Goal: Information Seeking & Learning: Learn about a topic

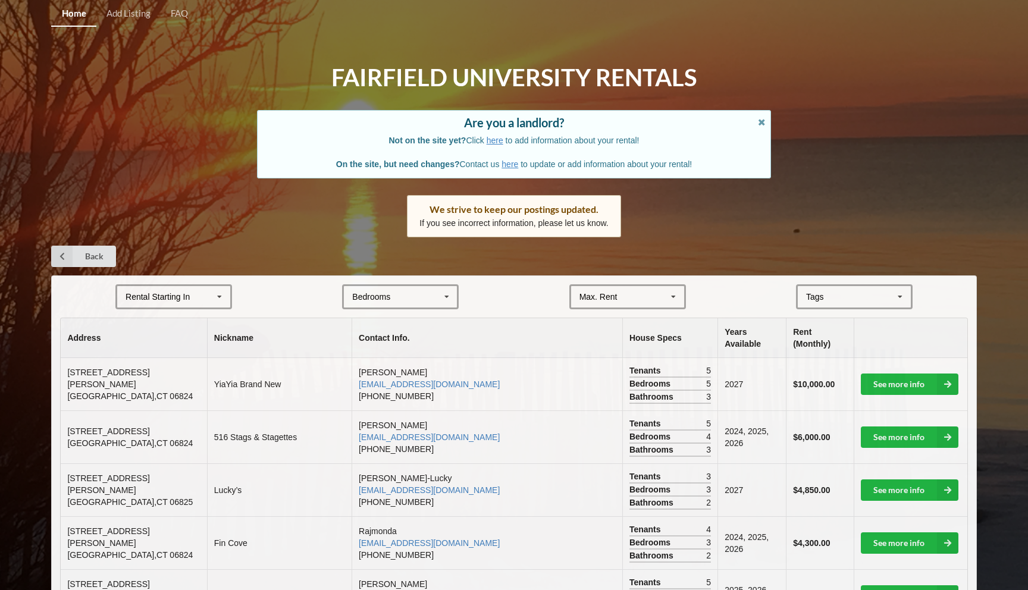
click at [225, 295] on icon at bounding box center [220, 297] width 18 height 22
click at [172, 368] on div "2027" at bounding box center [173, 363] width 113 height 22
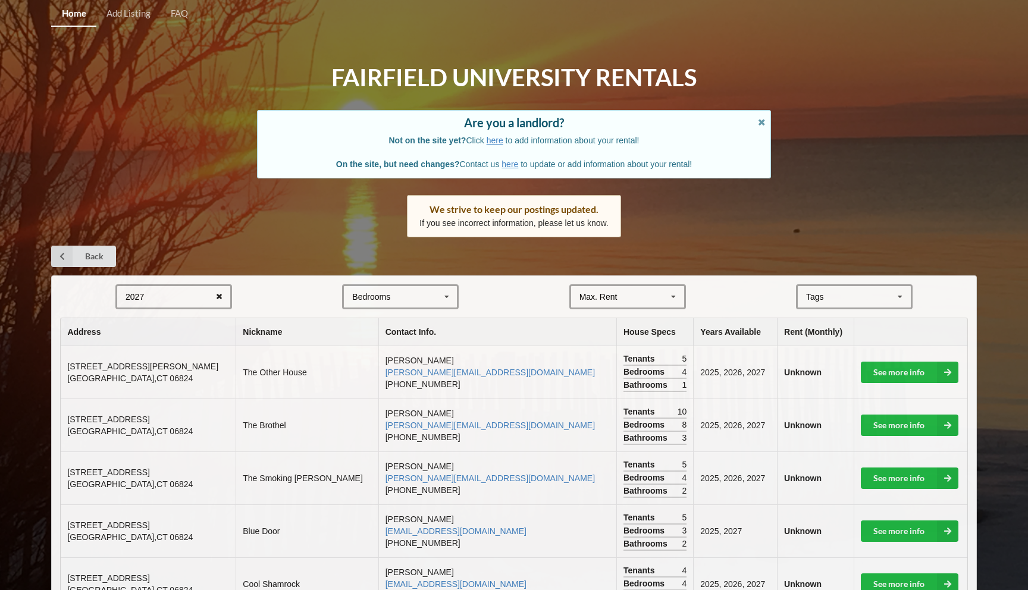
click at [215, 294] on icon at bounding box center [219, 297] width 18 height 22
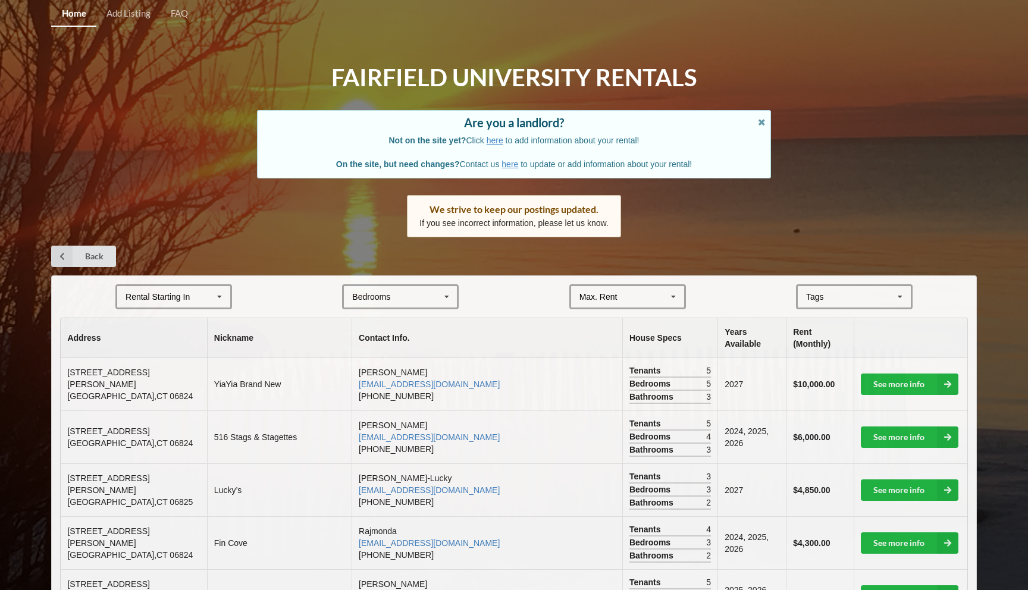
click at [217, 294] on icon at bounding box center [220, 297] width 18 height 22
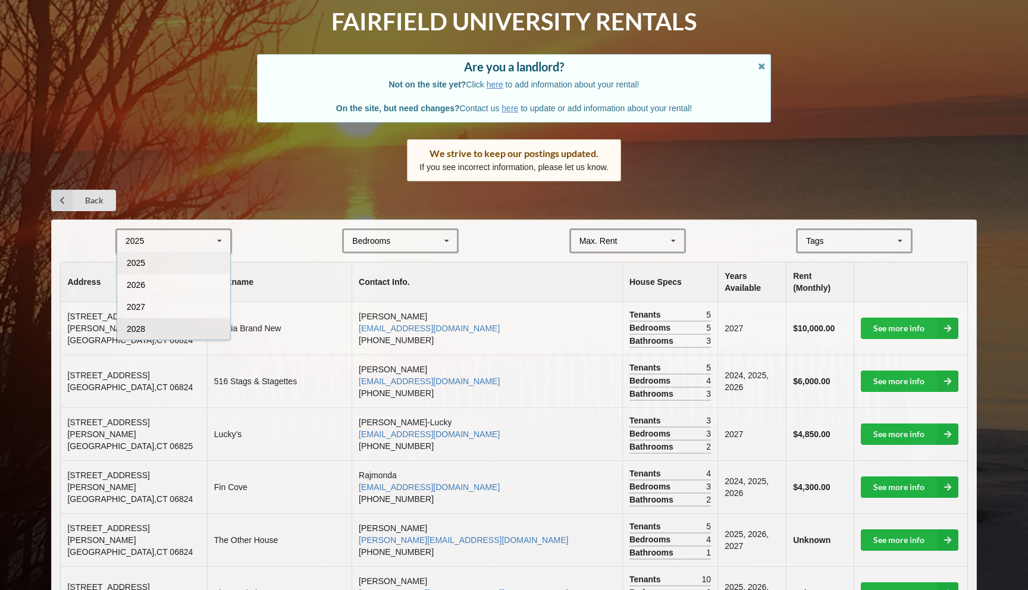
scroll to position [57, 0]
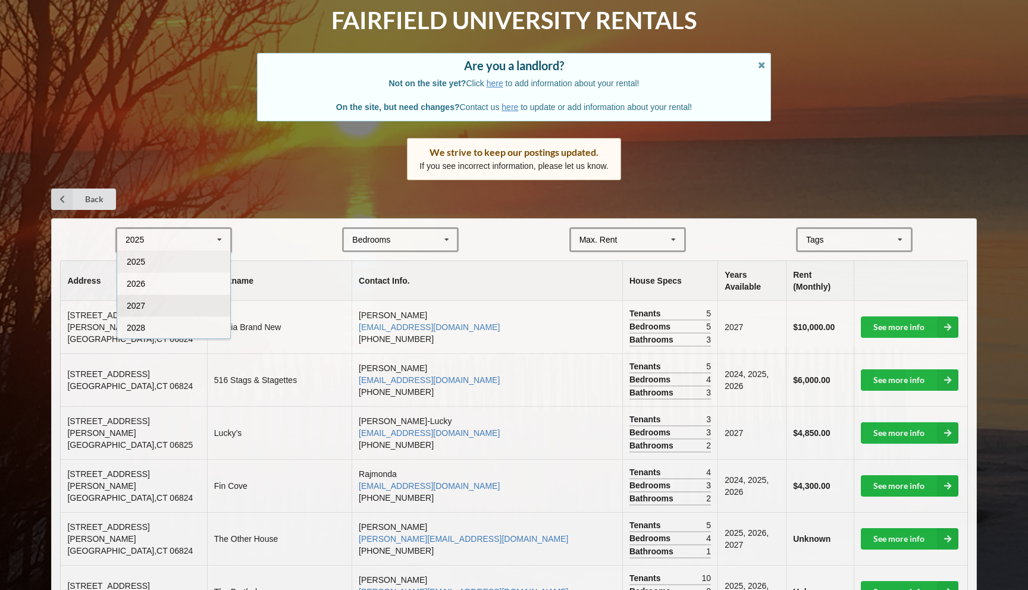
click at [147, 305] on div "2027" at bounding box center [173, 305] width 113 height 22
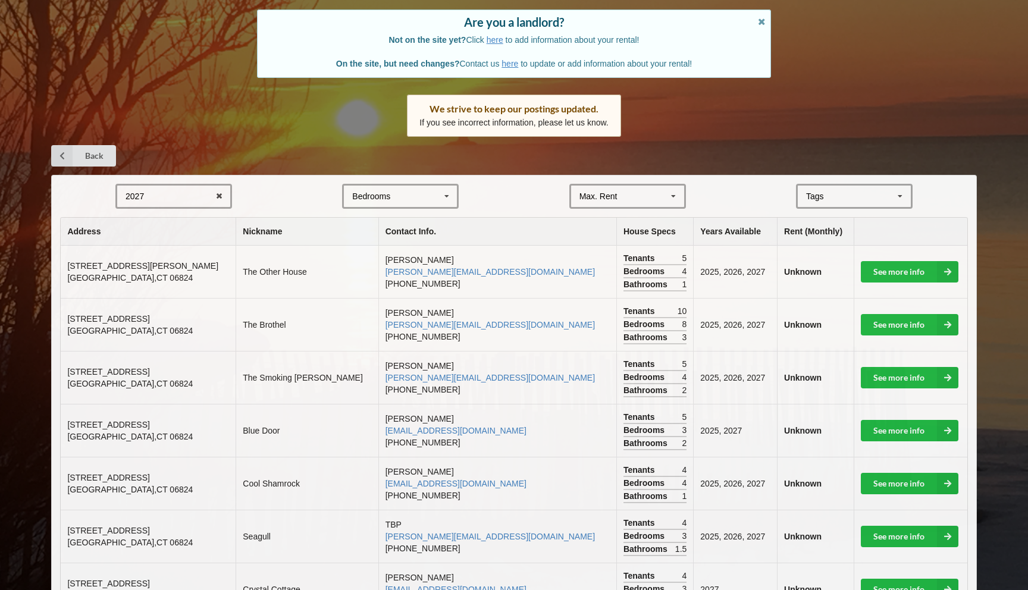
scroll to position [108, 0]
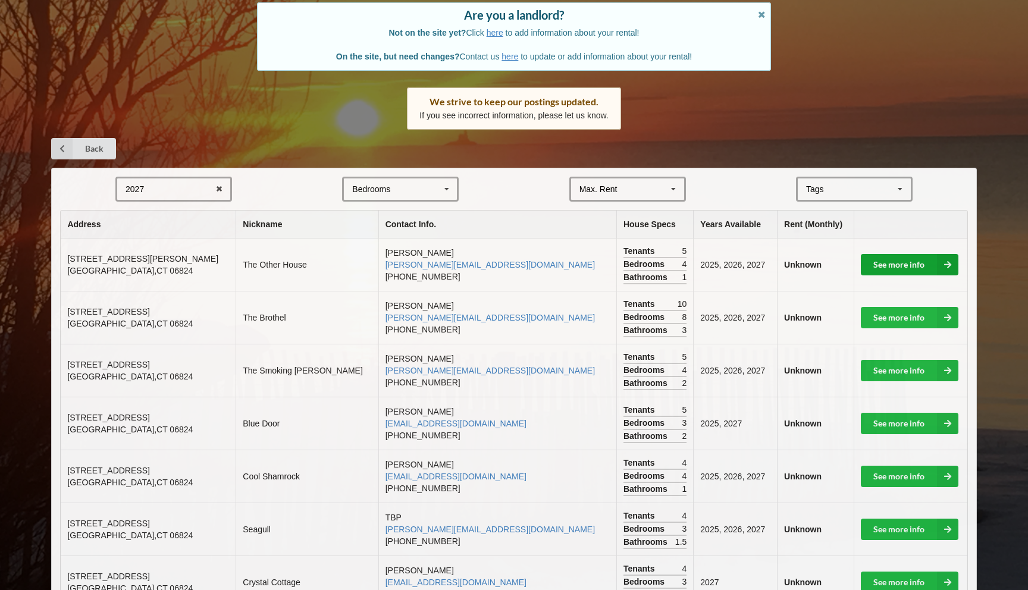
click at [893, 262] on link "See more info" at bounding box center [910, 264] width 98 height 21
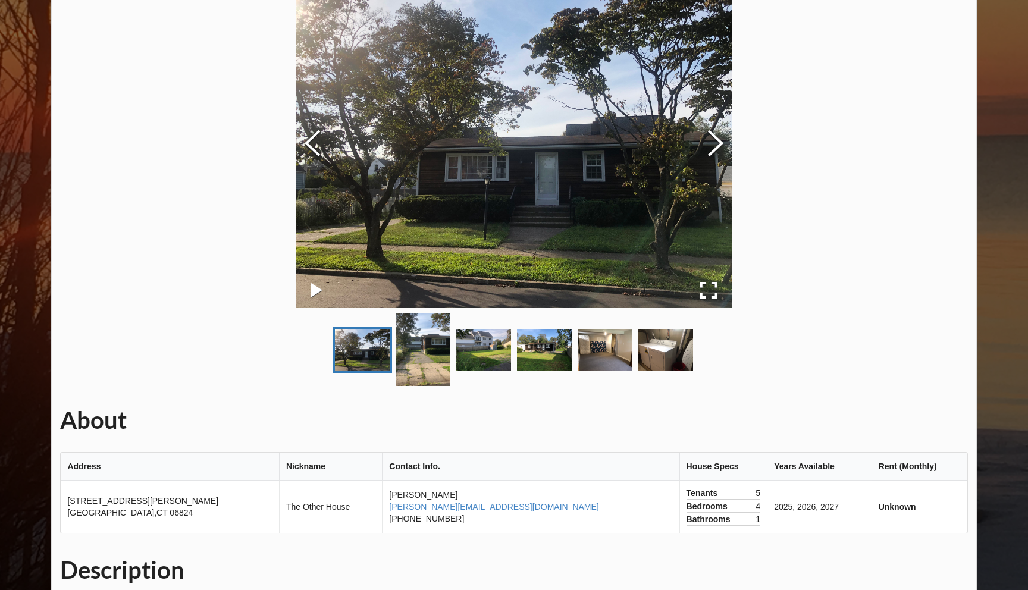
scroll to position [108, 0]
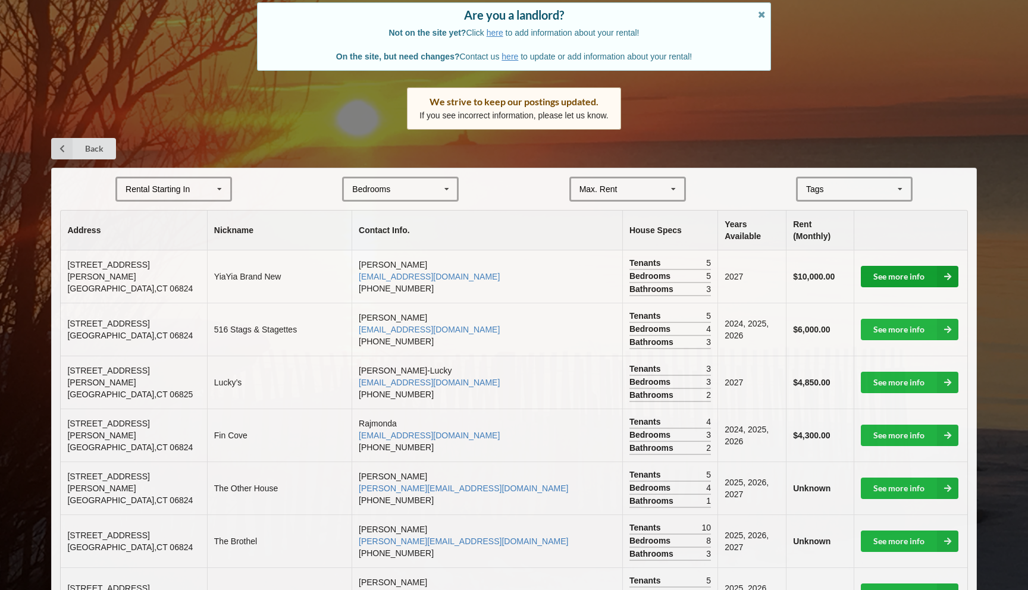
click at [880, 266] on link "See more info" at bounding box center [910, 276] width 98 height 21
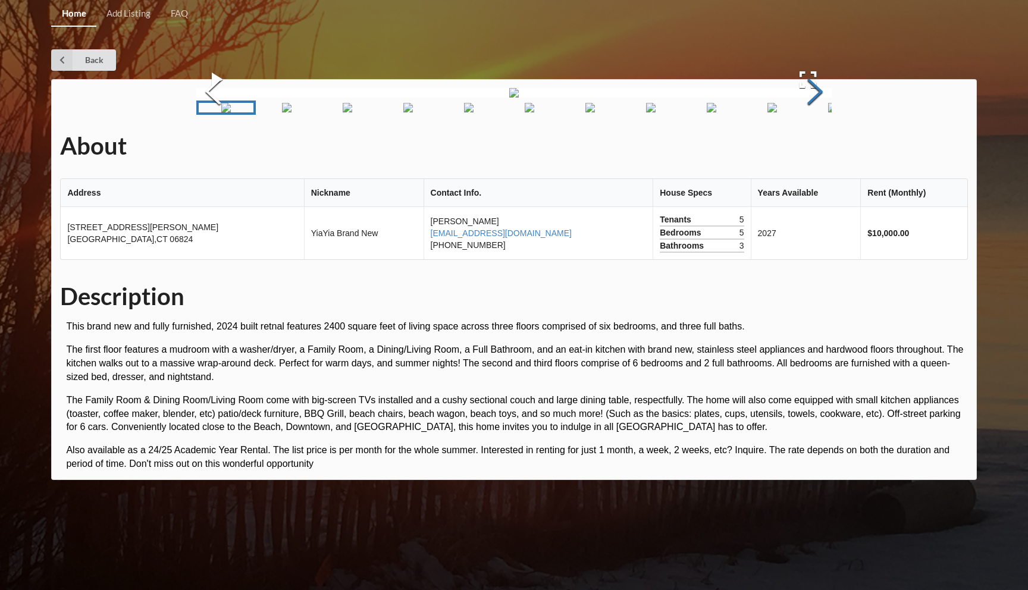
click at [809, 147] on button "Next Slide" at bounding box center [814, 93] width 33 height 108
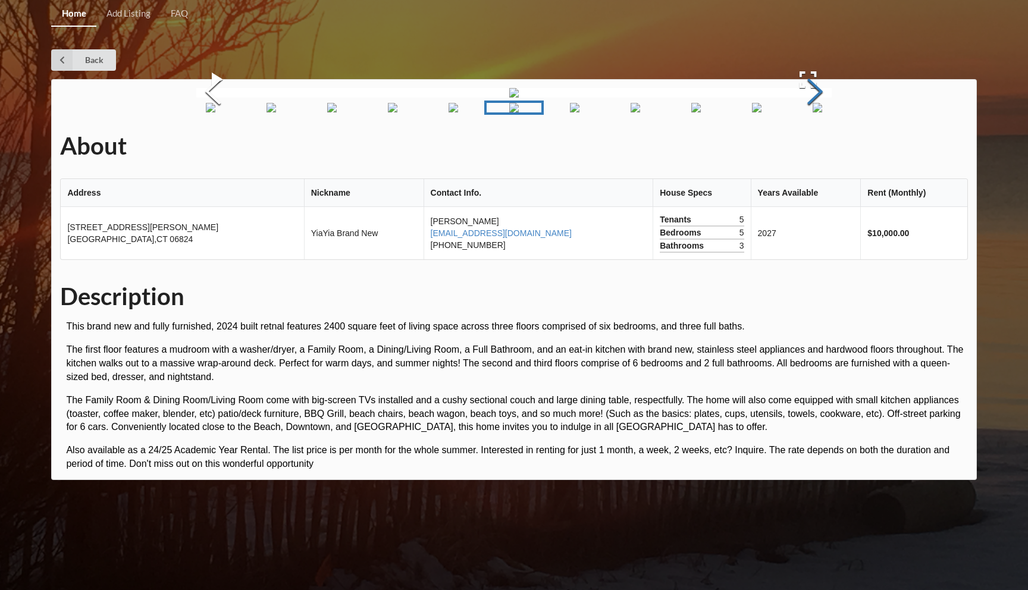
click at [809, 147] on button "Next Slide" at bounding box center [814, 93] width 33 height 108
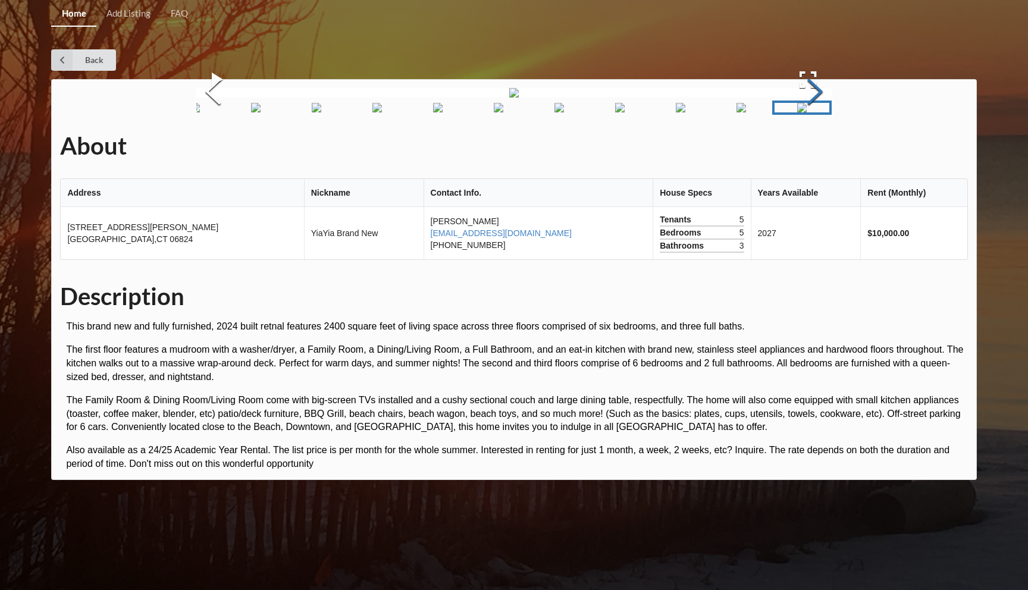
click at [809, 147] on button "Next Slide" at bounding box center [814, 93] width 33 height 108
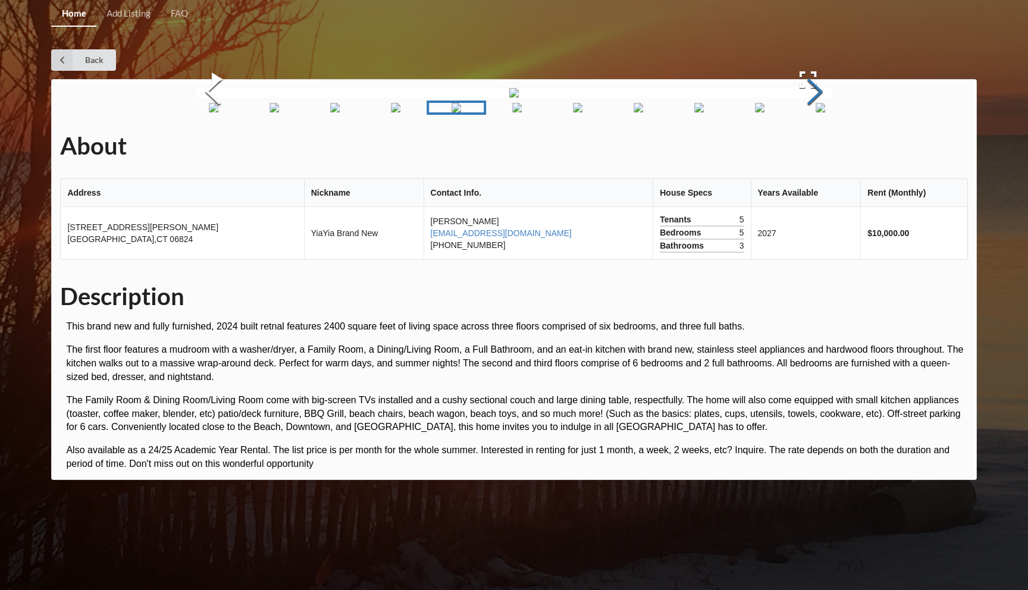
click at [809, 147] on button "Next Slide" at bounding box center [814, 93] width 33 height 108
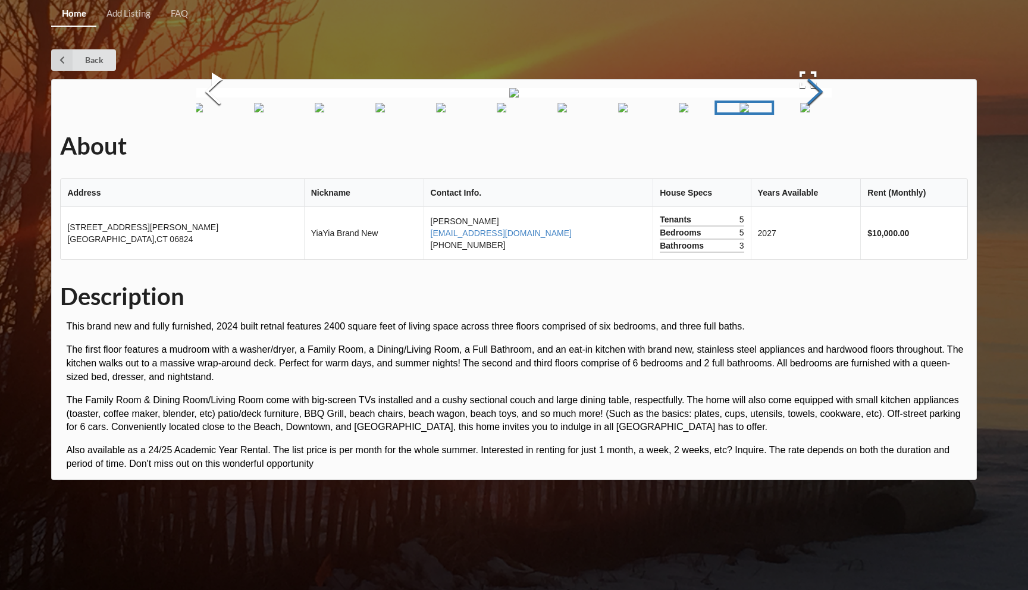
click at [809, 147] on button "Next Slide" at bounding box center [814, 93] width 33 height 108
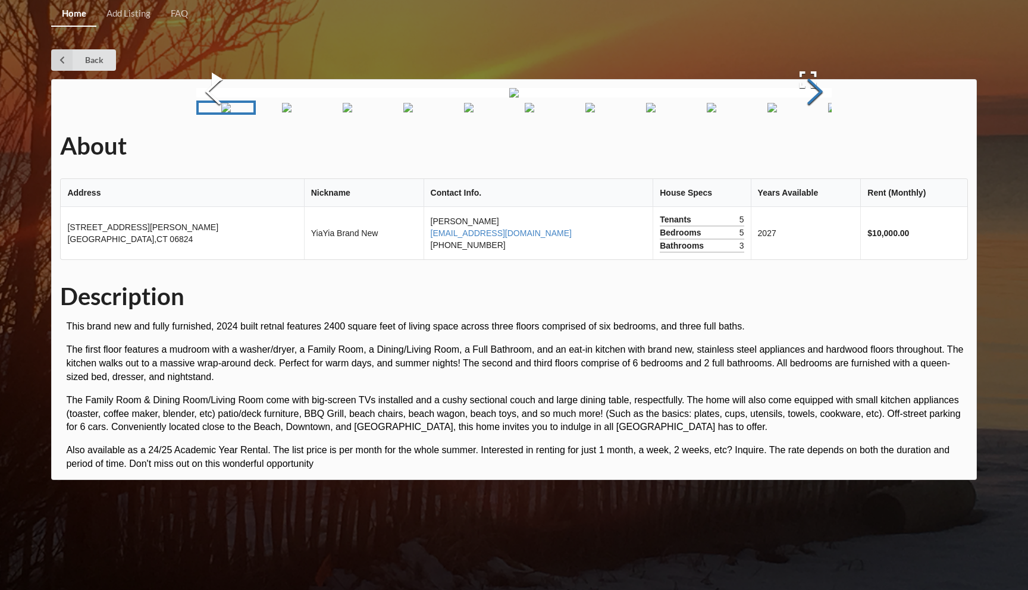
scroll to position [258, 0]
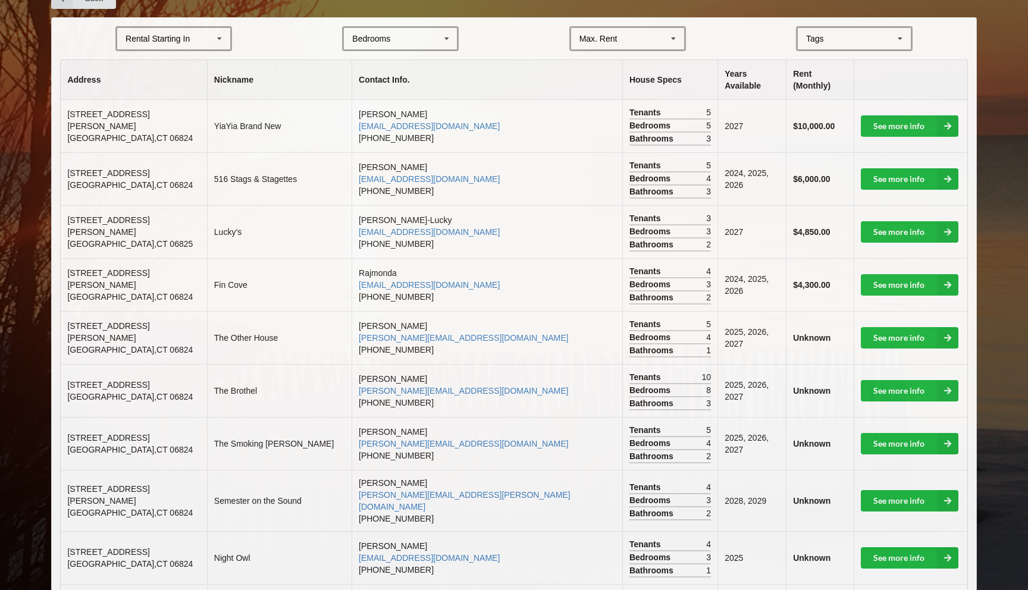
scroll to position [108, 0]
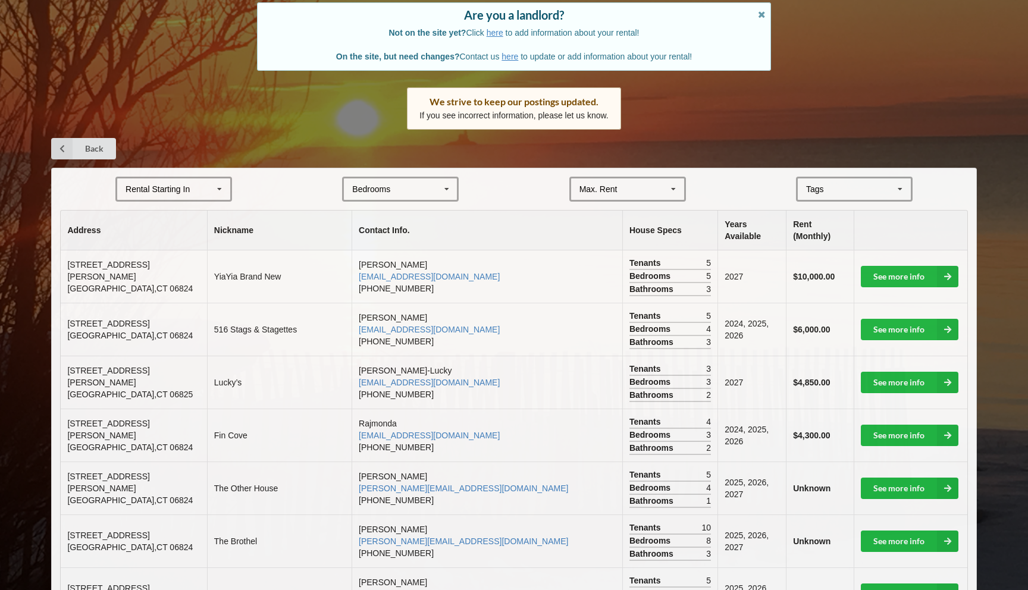
click at [669, 186] on icon at bounding box center [673, 189] width 18 height 22
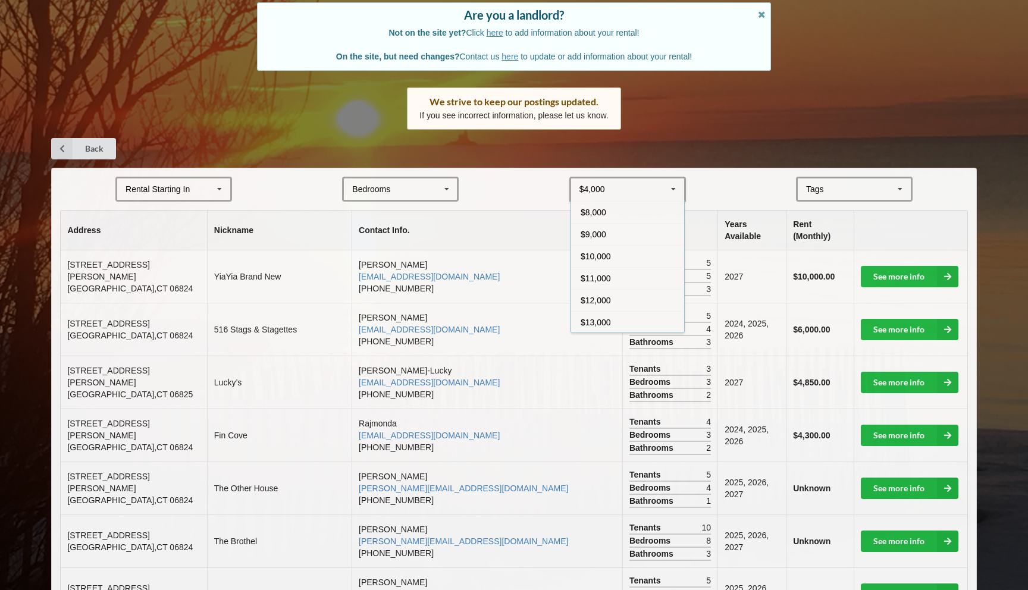
scroll to position [131, 0]
click at [604, 318] on span "$15,000" at bounding box center [595, 323] width 30 height 10
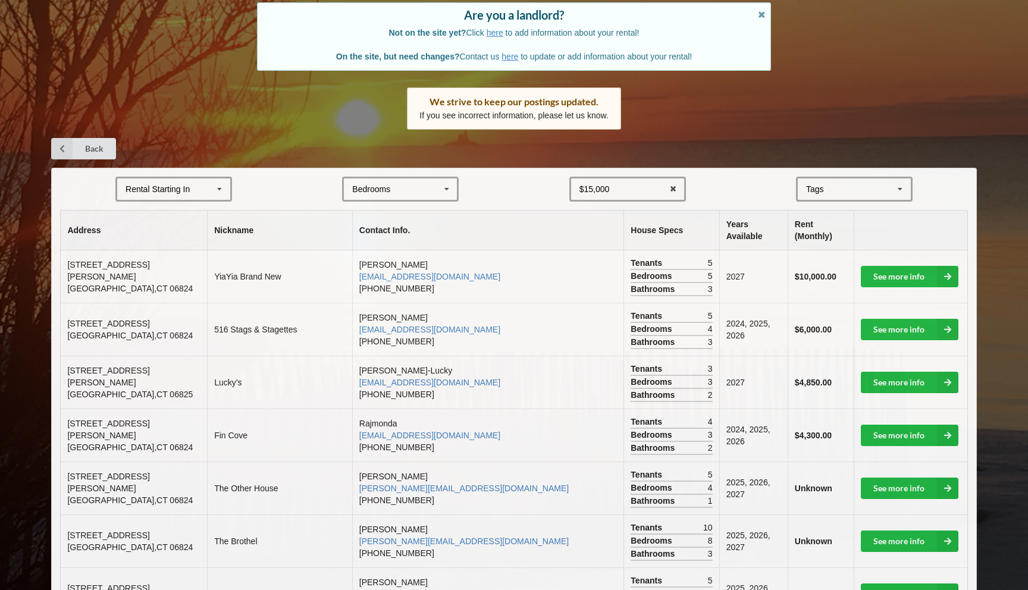
click at [218, 186] on icon at bounding box center [220, 189] width 18 height 22
click at [165, 256] on div "2027" at bounding box center [173, 255] width 113 height 22
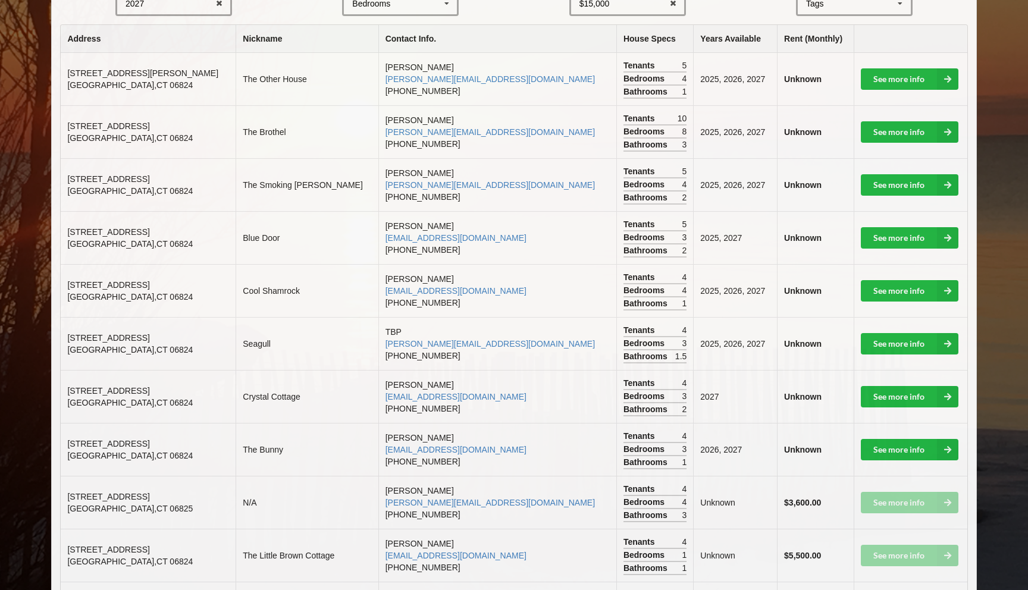
scroll to position [0, 0]
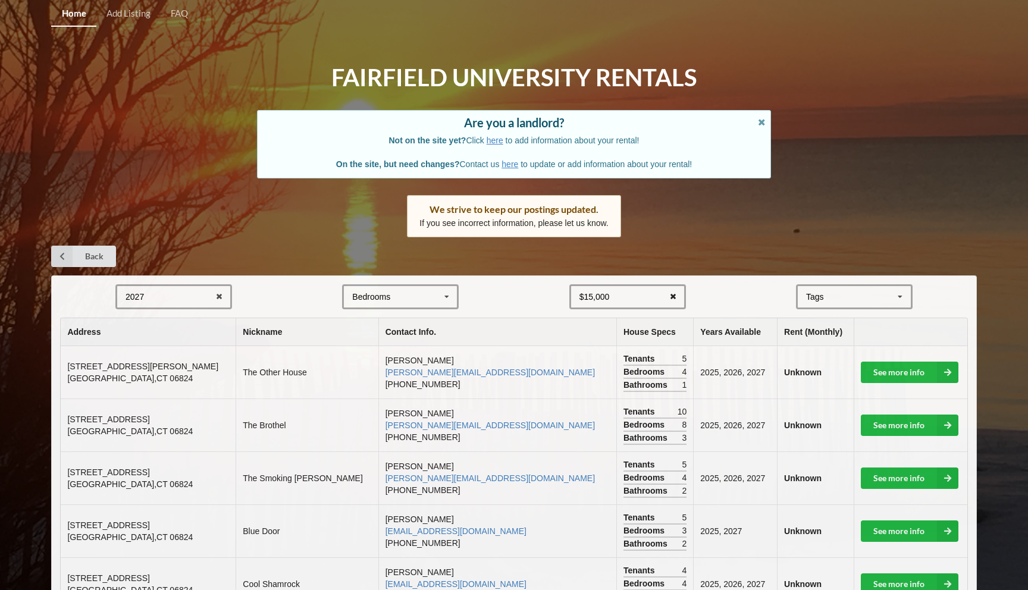
click at [673, 295] on icon at bounding box center [673, 297] width 18 height 22
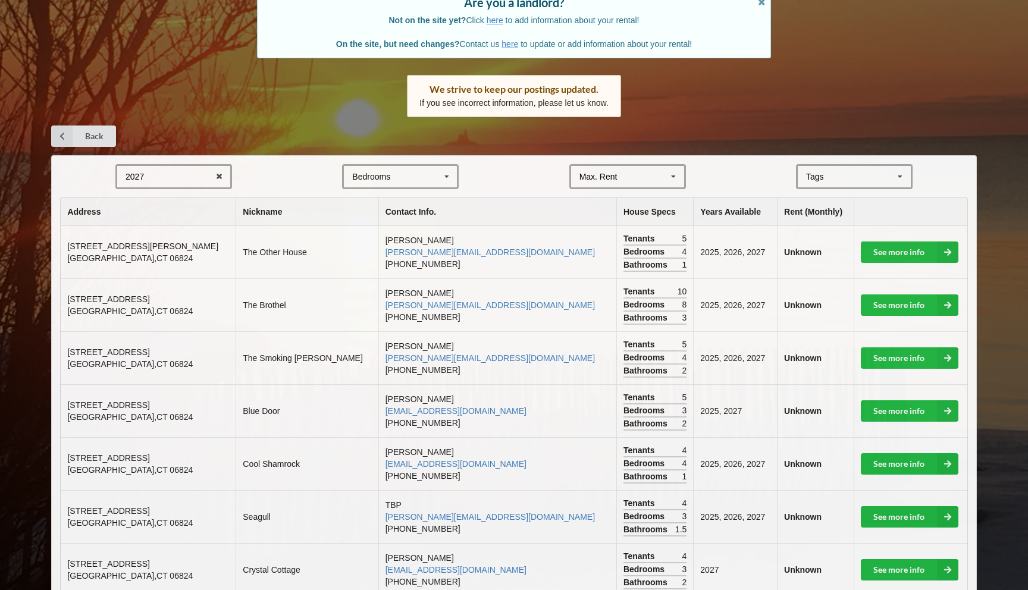
scroll to position [121, 0]
click at [880, 301] on link "See more info" at bounding box center [910, 304] width 98 height 21
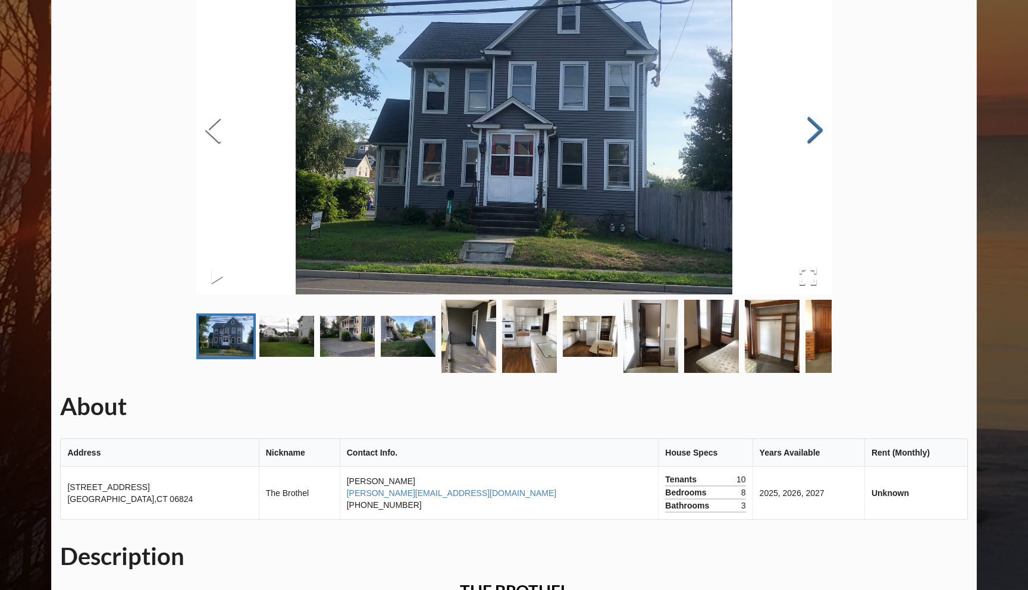
click at [813, 131] on button "Next Slide" at bounding box center [814, 131] width 33 height 108
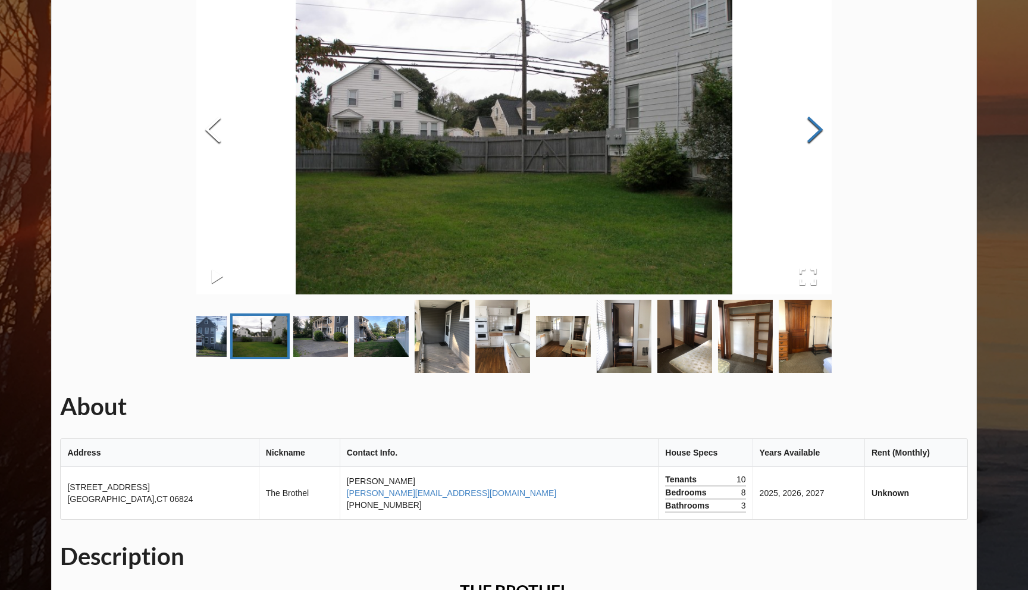
click at [813, 131] on button "Next Slide" at bounding box center [814, 131] width 33 height 108
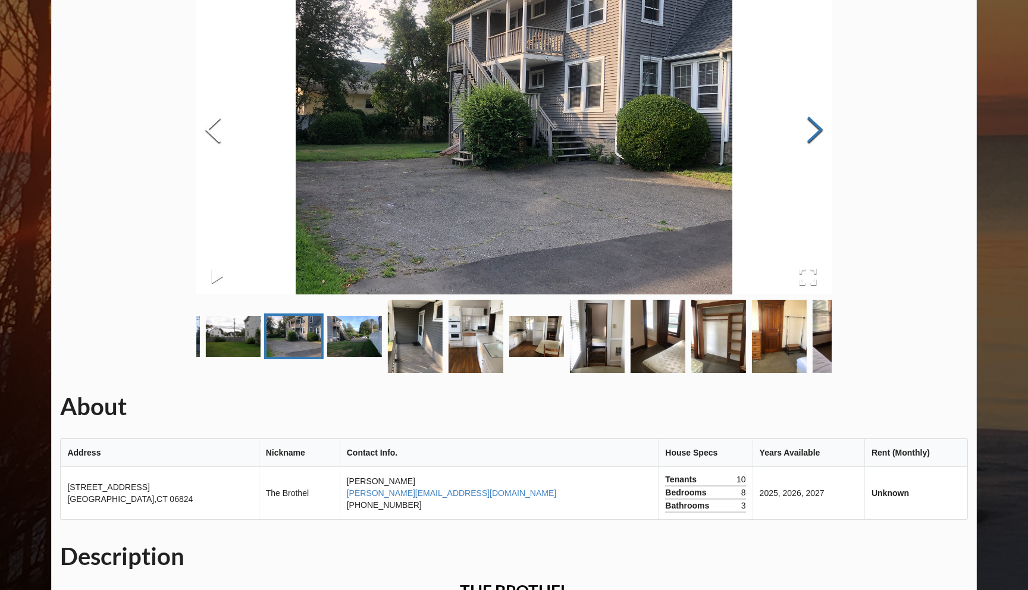
click at [813, 131] on button "Next Slide" at bounding box center [814, 131] width 33 height 108
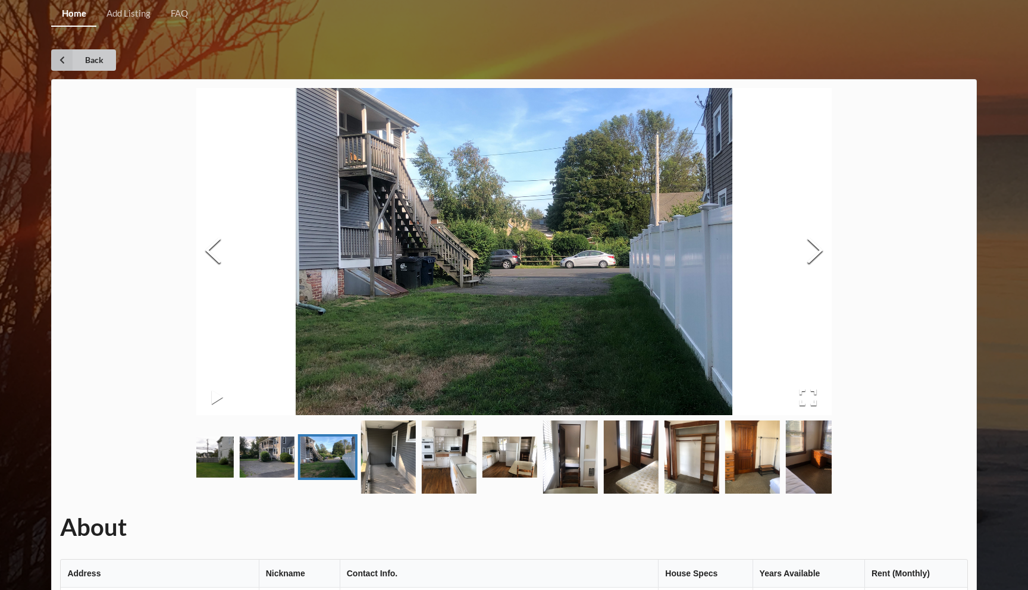
click at [86, 62] on link "Back" at bounding box center [83, 59] width 65 height 21
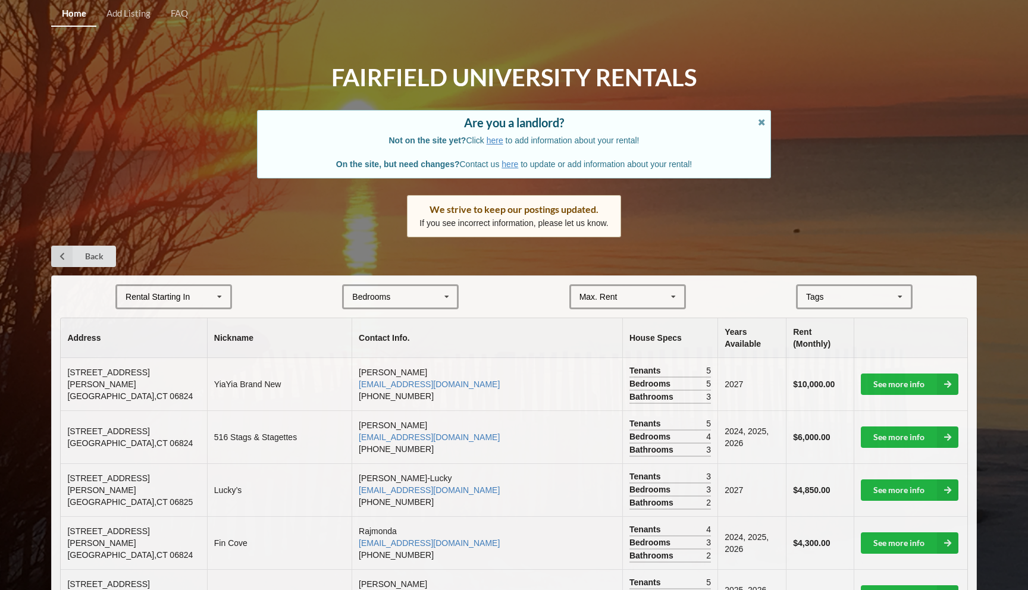
click at [223, 294] on icon at bounding box center [220, 297] width 18 height 22
click at [170, 366] on div "2027" at bounding box center [173, 363] width 113 height 22
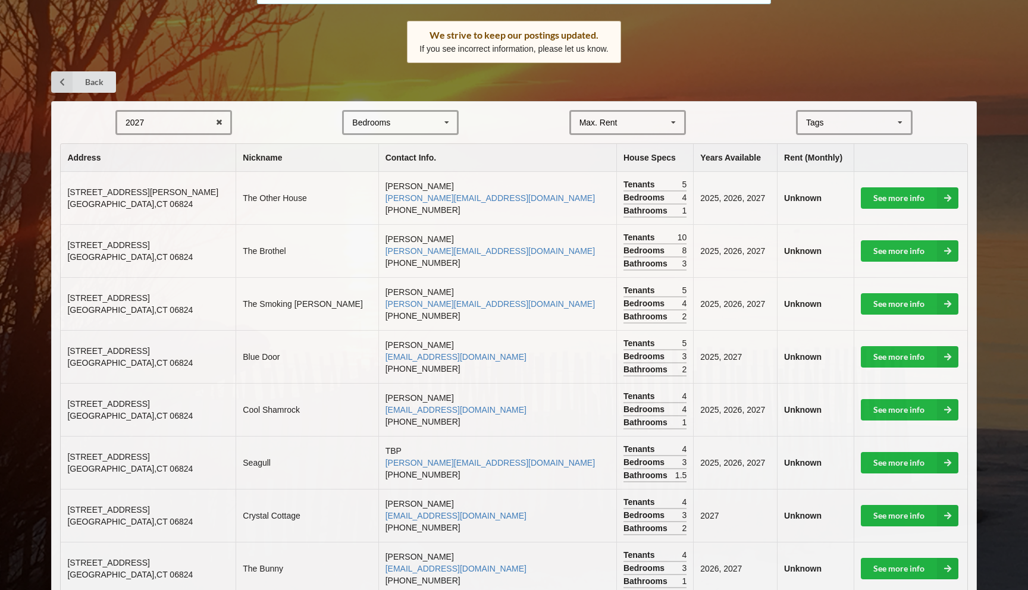
scroll to position [176, 0]
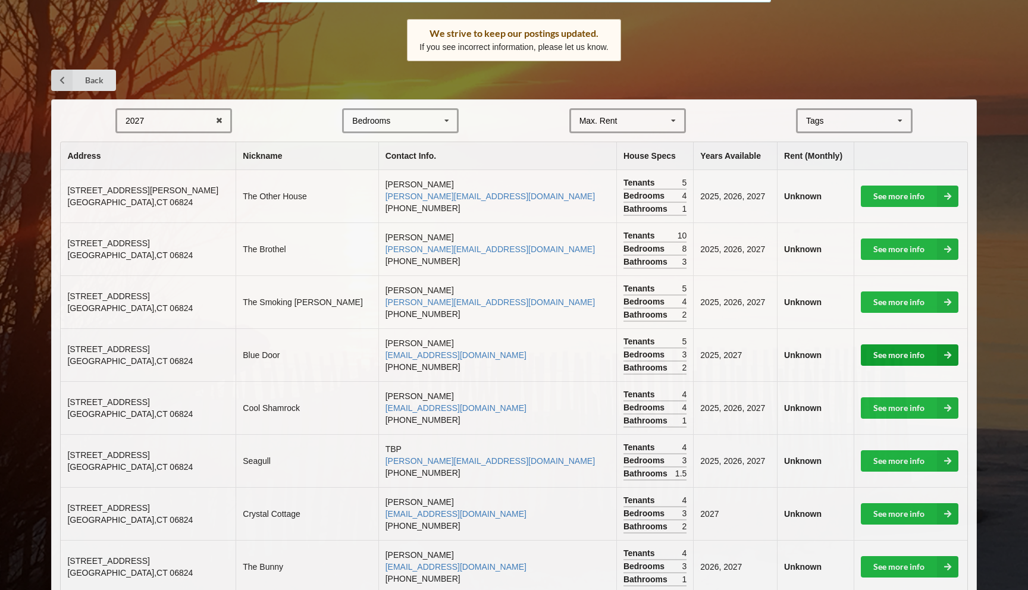
click at [881, 352] on link "See more info" at bounding box center [910, 354] width 98 height 21
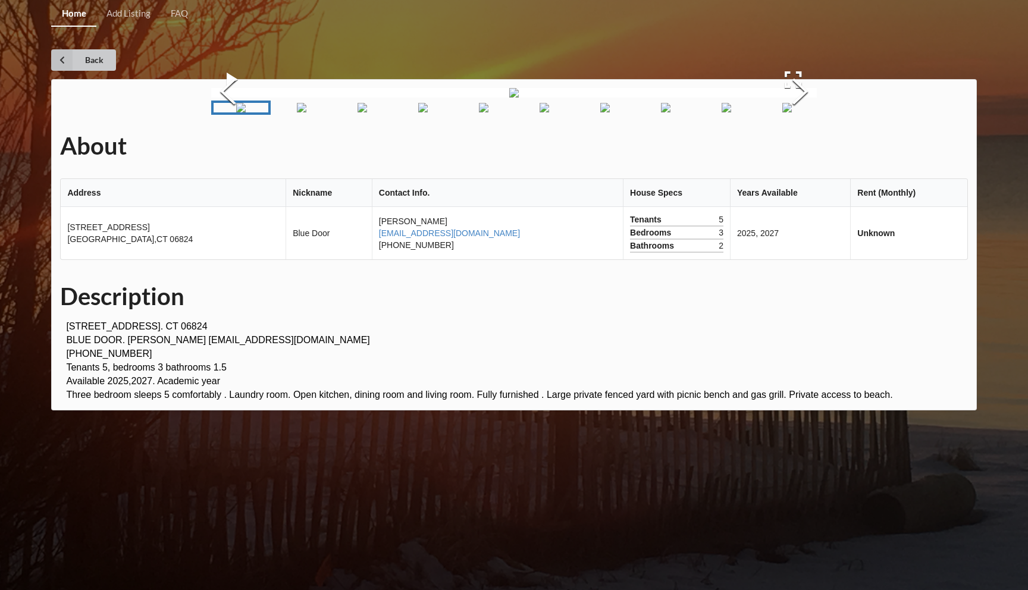
click at [84, 59] on link "Back" at bounding box center [83, 59] width 65 height 21
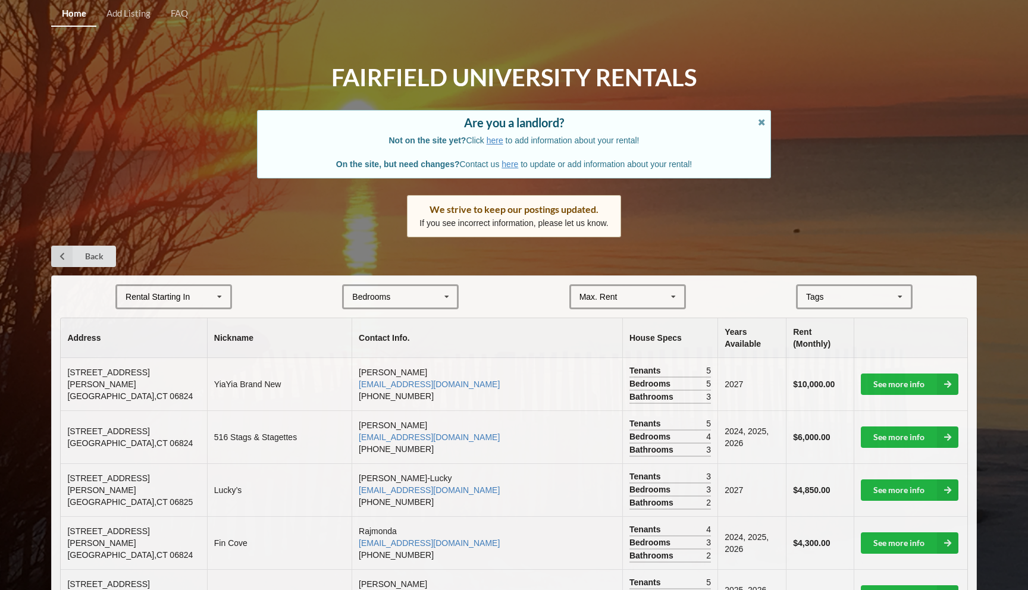
click at [202, 294] on div "Rental Starting In [DATE] 2026 2027 2028" at bounding box center [173, 296] width 117 height 25
click at [150, 365] on div "2027" at bounding box center [173, 363] width 113 height 22
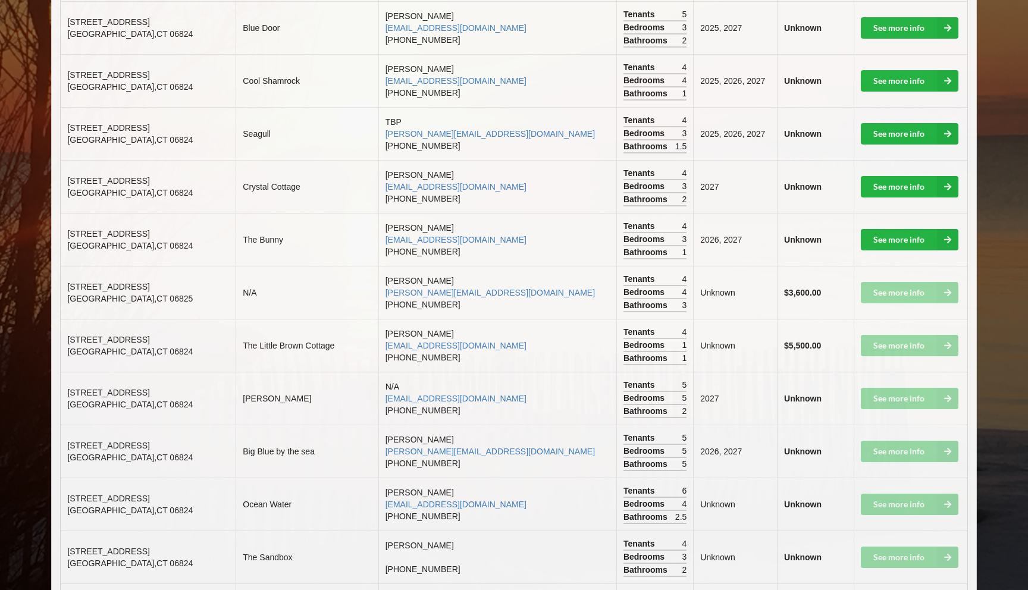
scroll to position [504, 0]
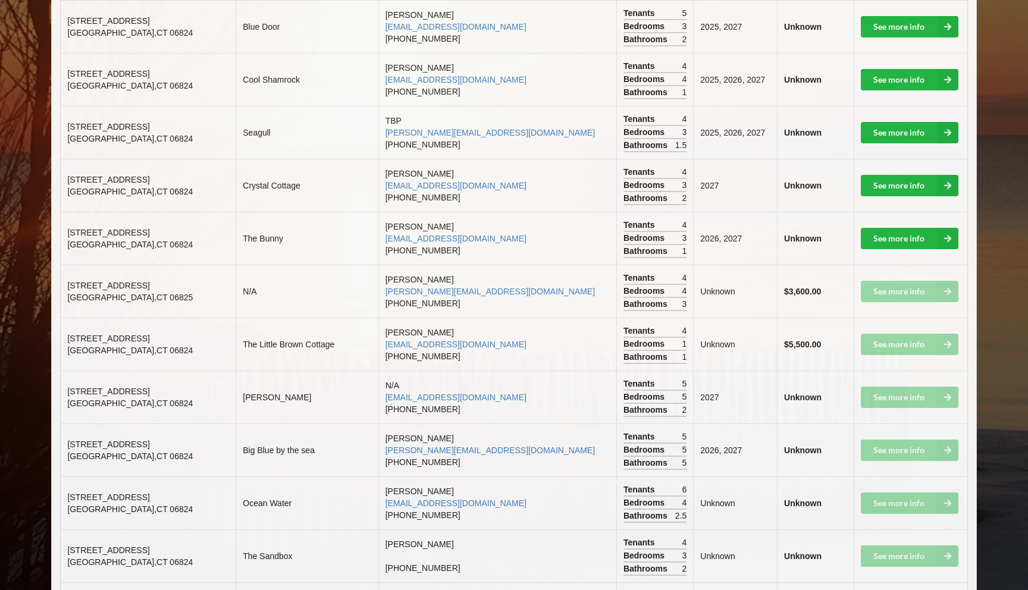
click at [888, 450] on td "See more info" at bounding box center [910, 449] width 114 height 53
click at [123, 454] on span "[GEOGRAPHIC_DATA]" at bounding box center [129, 456] width 125 height 10
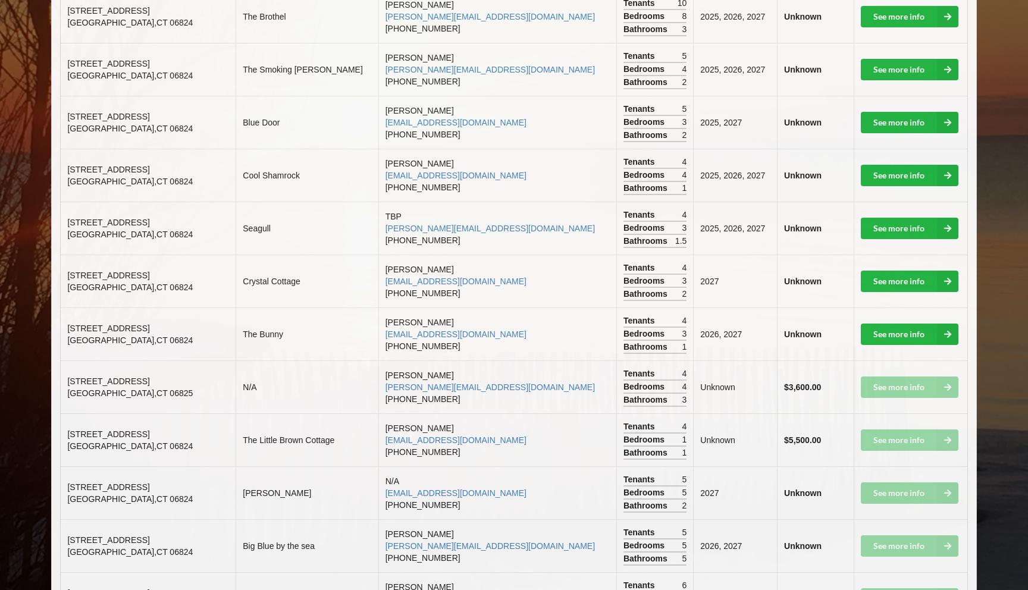
scroll to position [407, 0]
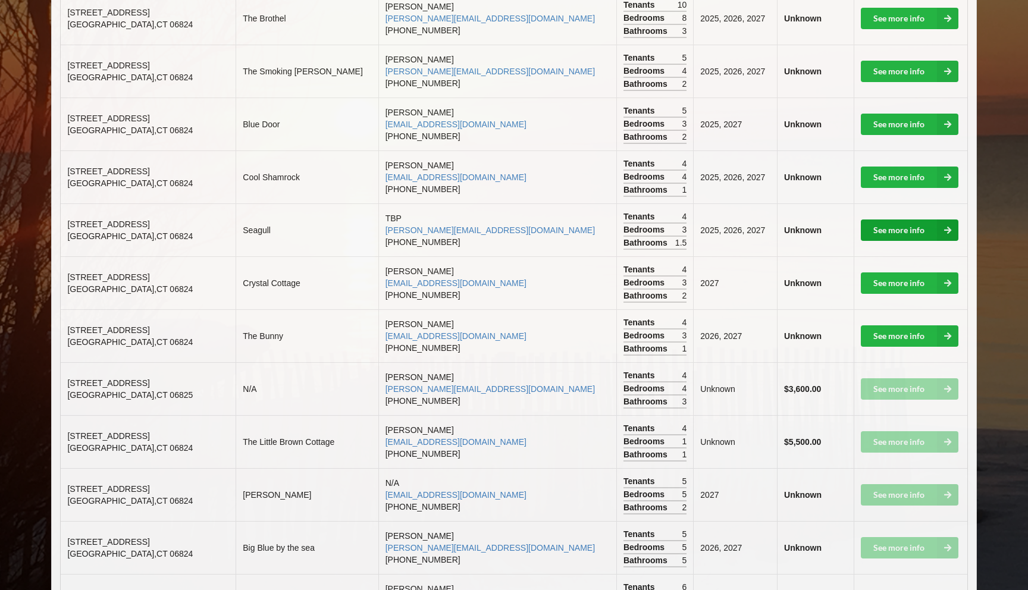
click at [903, 228] on link "See more info" at bounding box center [910, 229] width 98 height 21
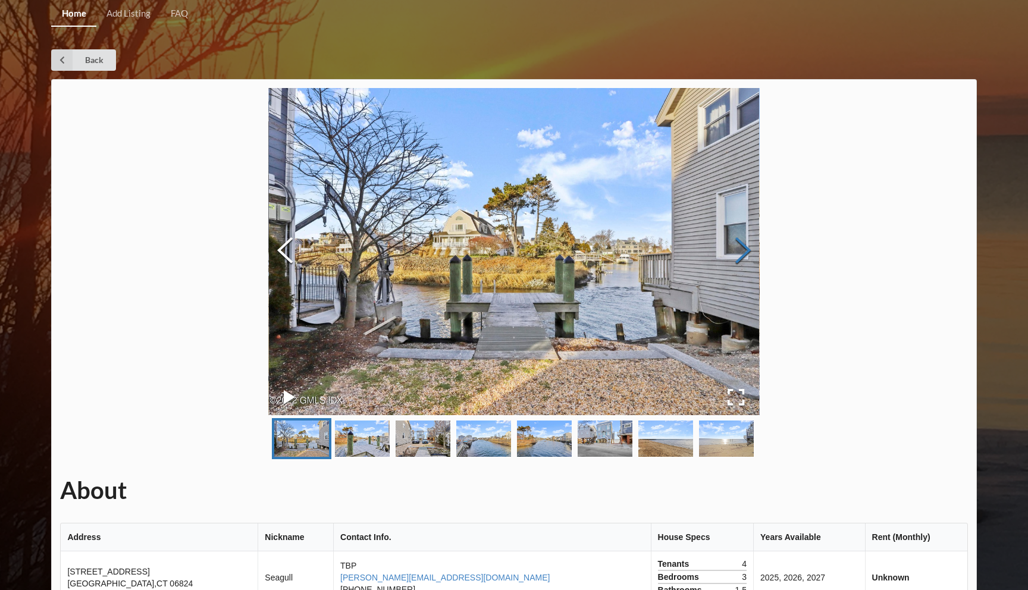
click at [740, 242] on button "Next Slide" at bounding box center [742, 252] width 33 height 108
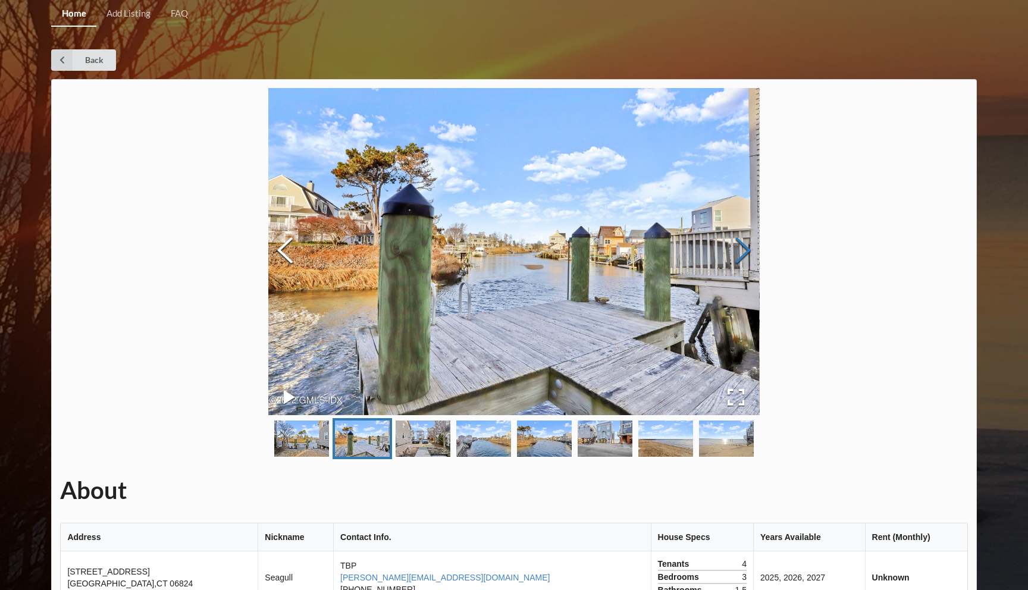
click at [740, 242] on button "Next Slide" at bounding box center [742, 252] width 33 height 108
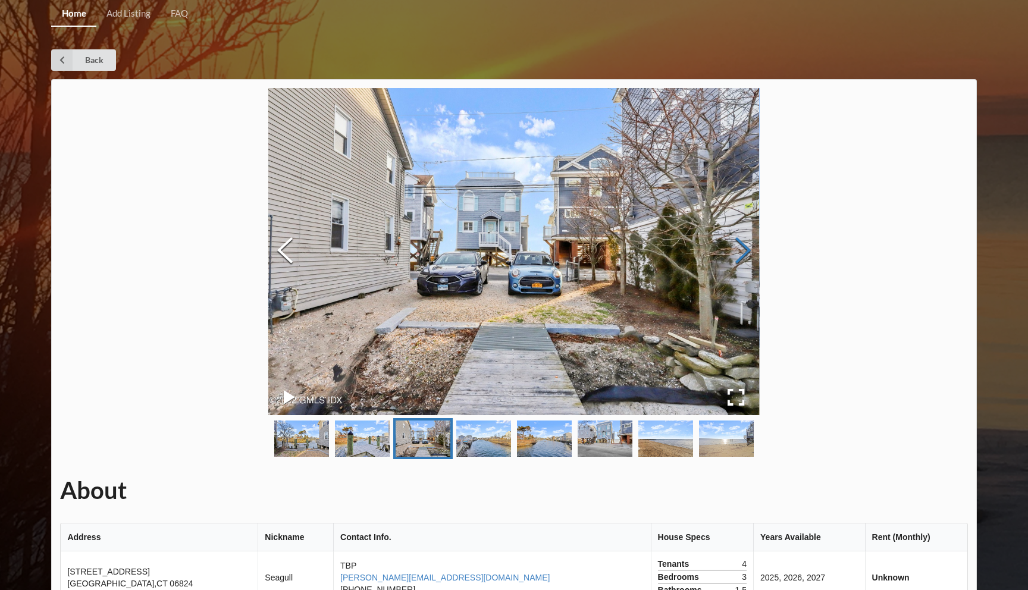
click at [740, 242] on button "Next Slide" at bounding box center [742, 252] width 33 height 108
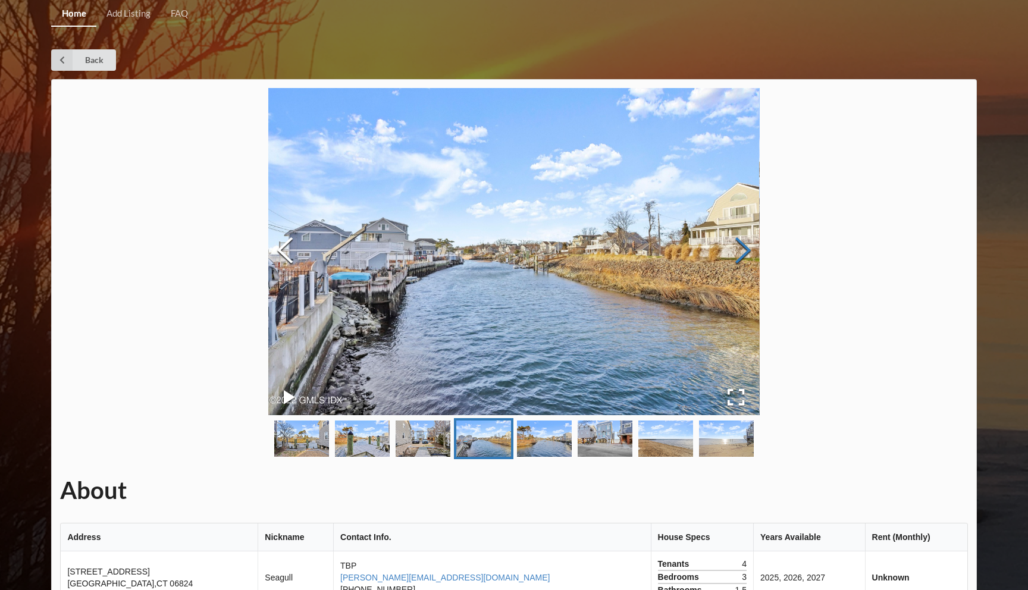
click at [740, 242] on button "Next Slide" at bounding box center [742, 252] width 33 height 108
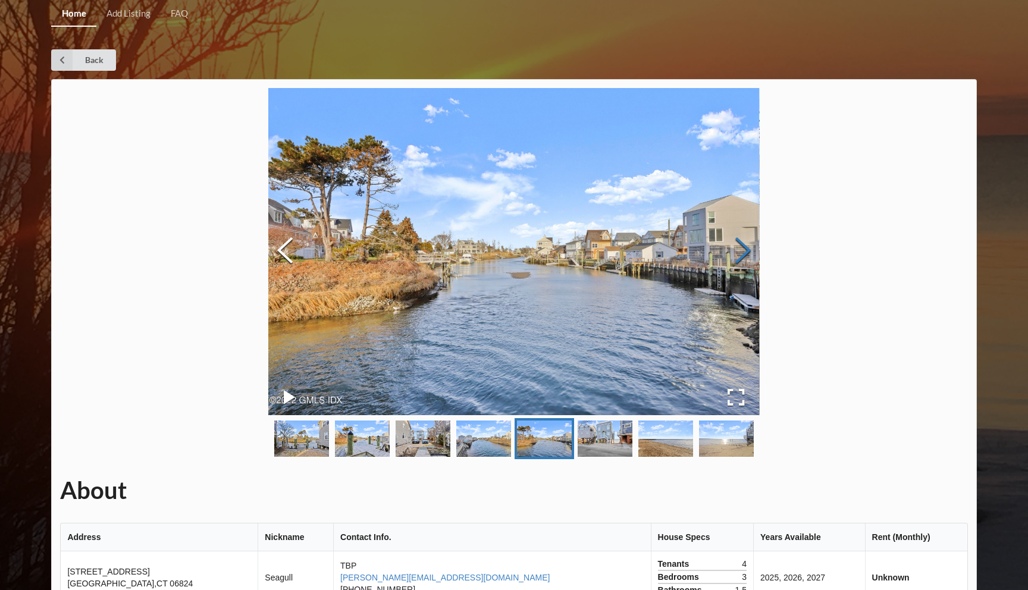
click at [740, 242] on button "Next Slide" at bounding box center [742, 252] width 33 height 108
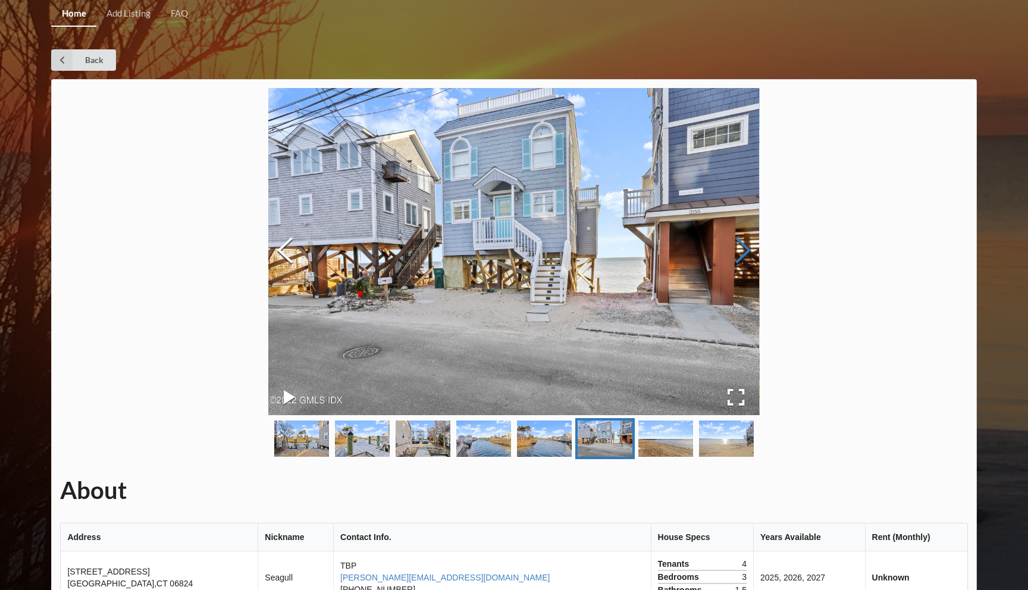
click at [740, 242] on button "Next Slide" at bounding box center [742, 252] width 33 height 108
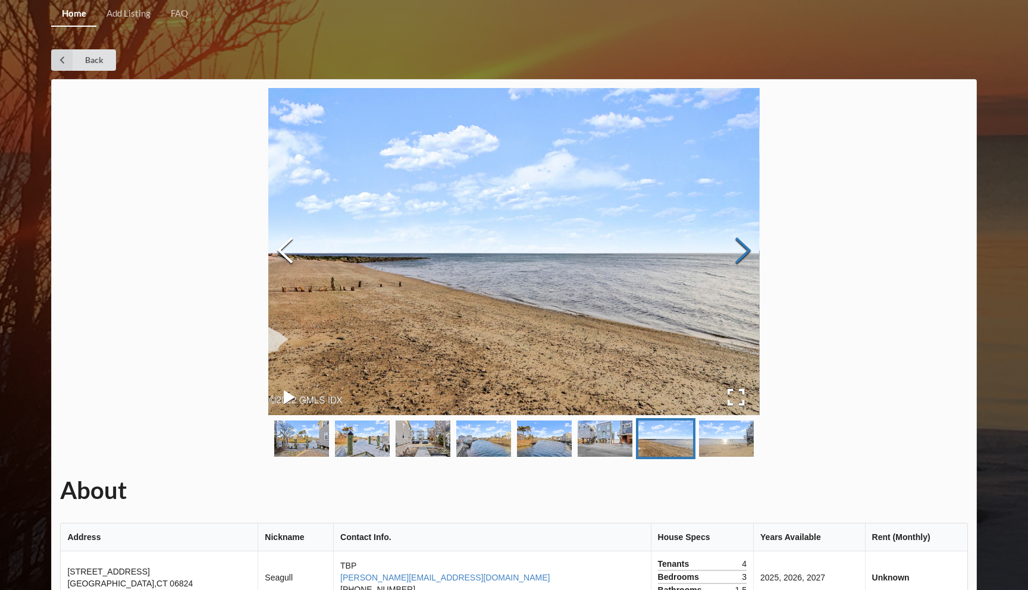
click at [740, 242] on button "Next Slide" at bounding box center [742, 252] width 33 height 108
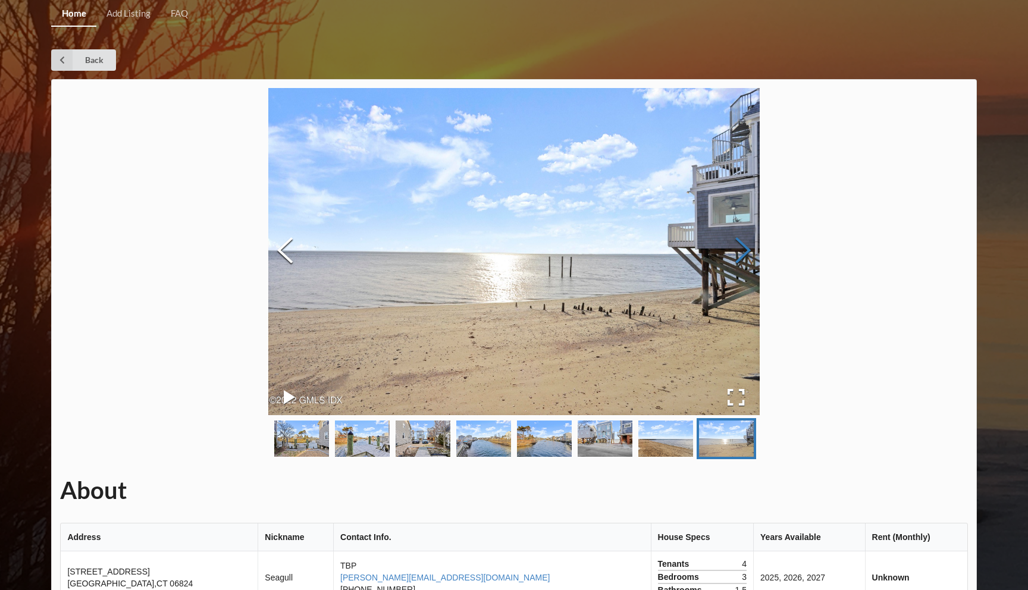
click at [740, 242] on button "Next Slide" at bounding box center [742, 252] width 33 height 108
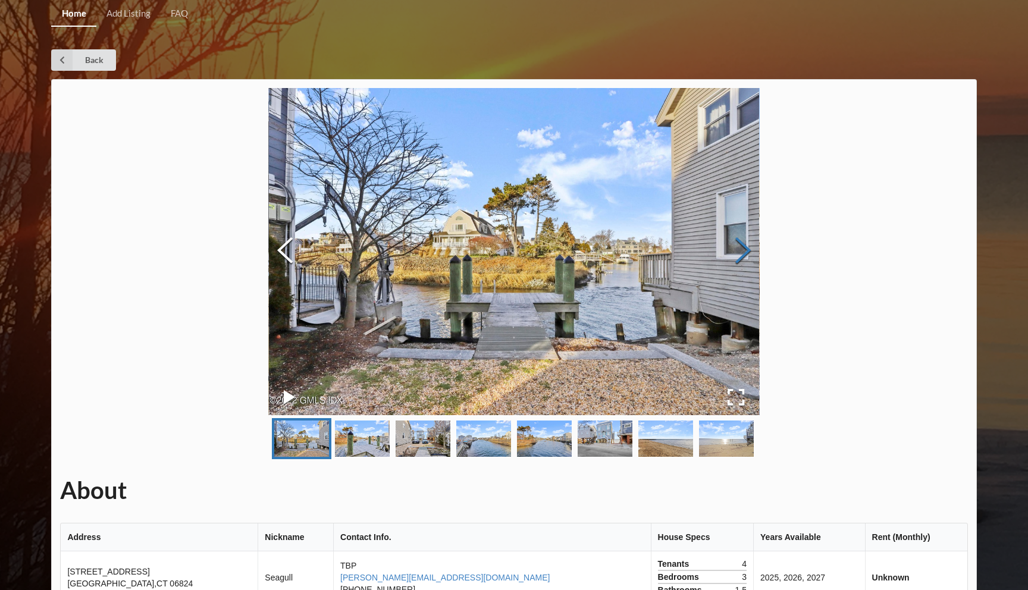
click at [740, 242] on button "Next Slide" at bounding box center [742, 252] width 33 height 108
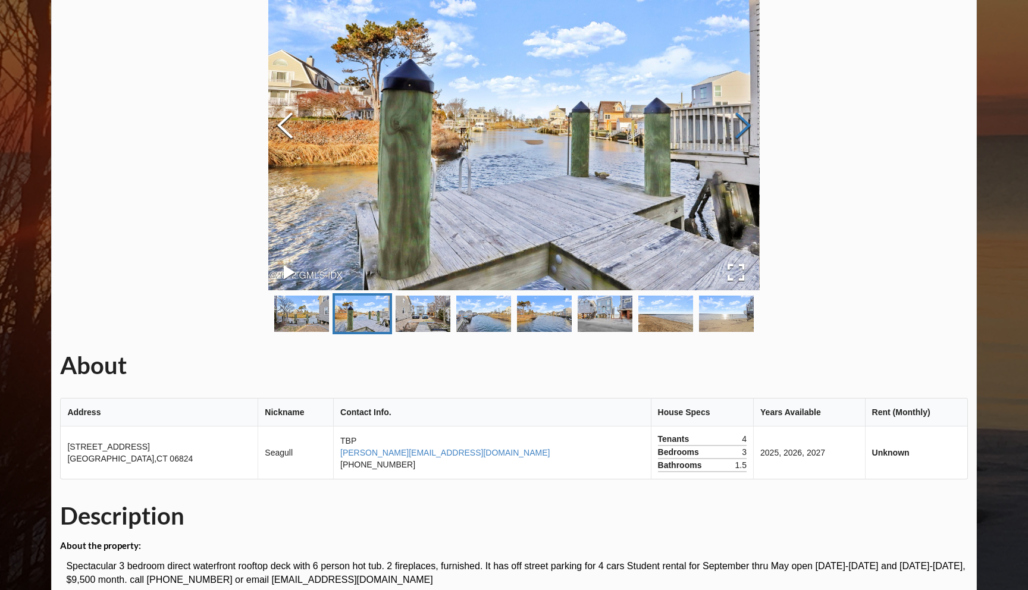
scroll to position [154, 0]
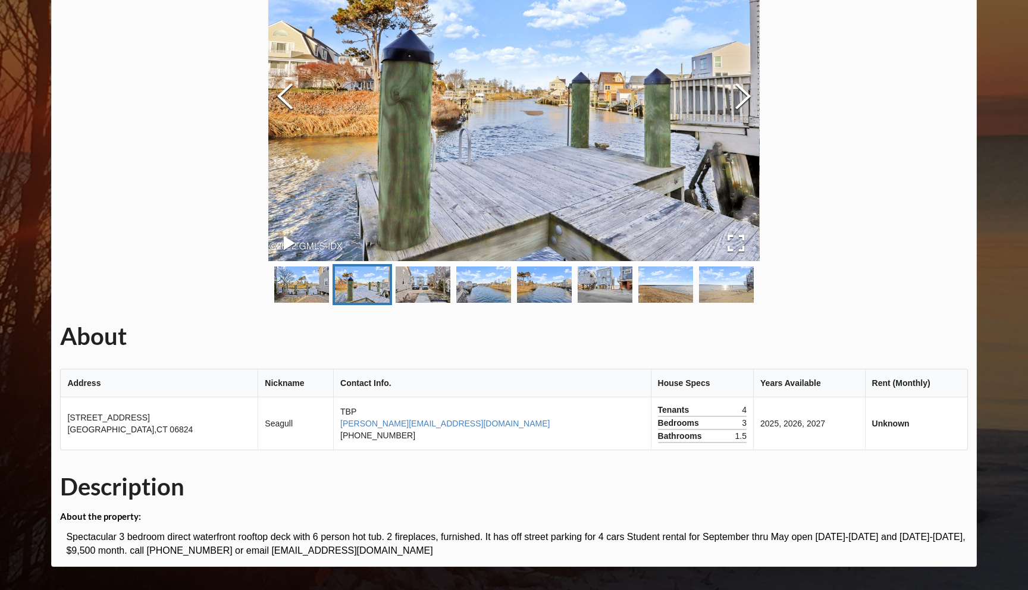
scroll to position [407, 0]
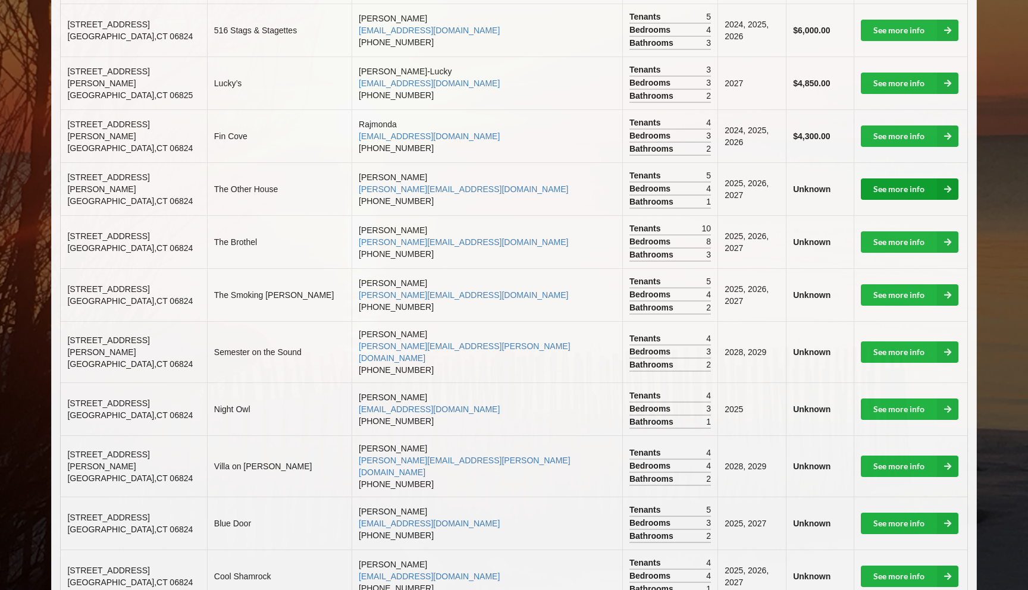
click at [895, 178] on link "See more info" at bounding box center [910, 188] width 98 height 21
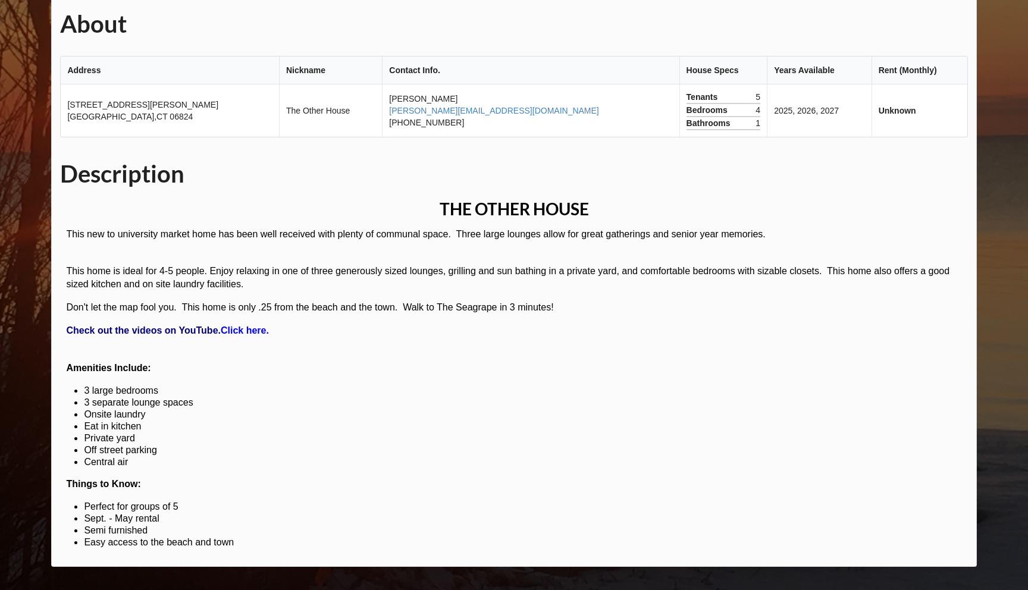
scroll to position [504, 0]
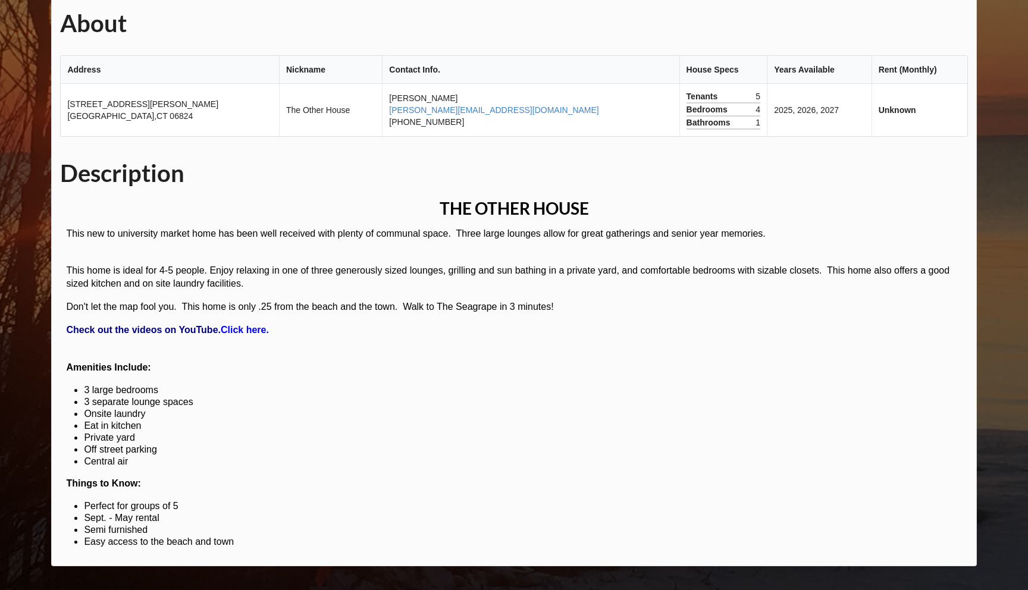
click at [247, 333] on strong "Click here." at bounding box center [245, 330] width 48 height 10
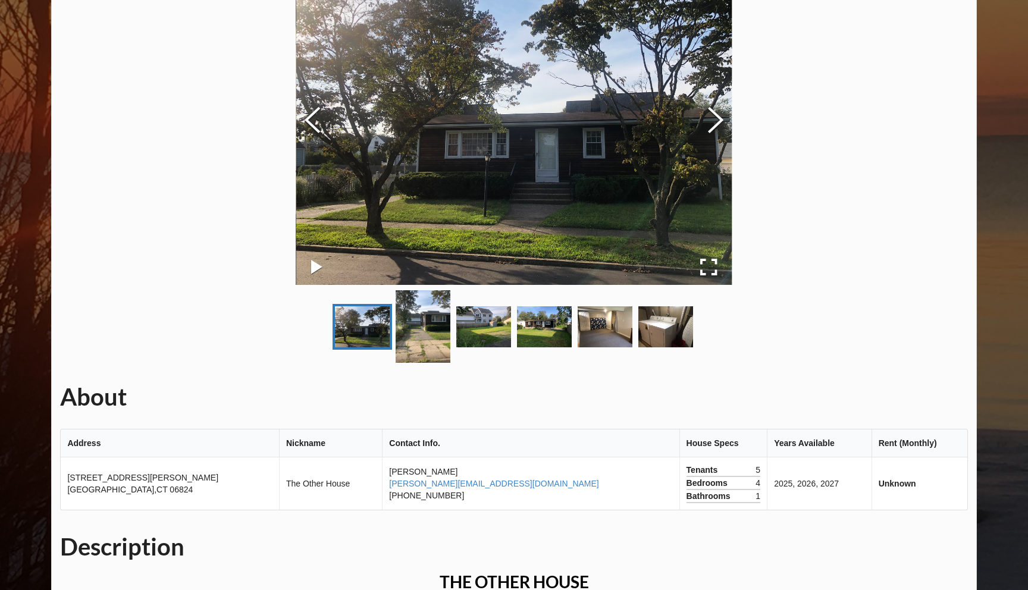
scroll to position [0, 0]
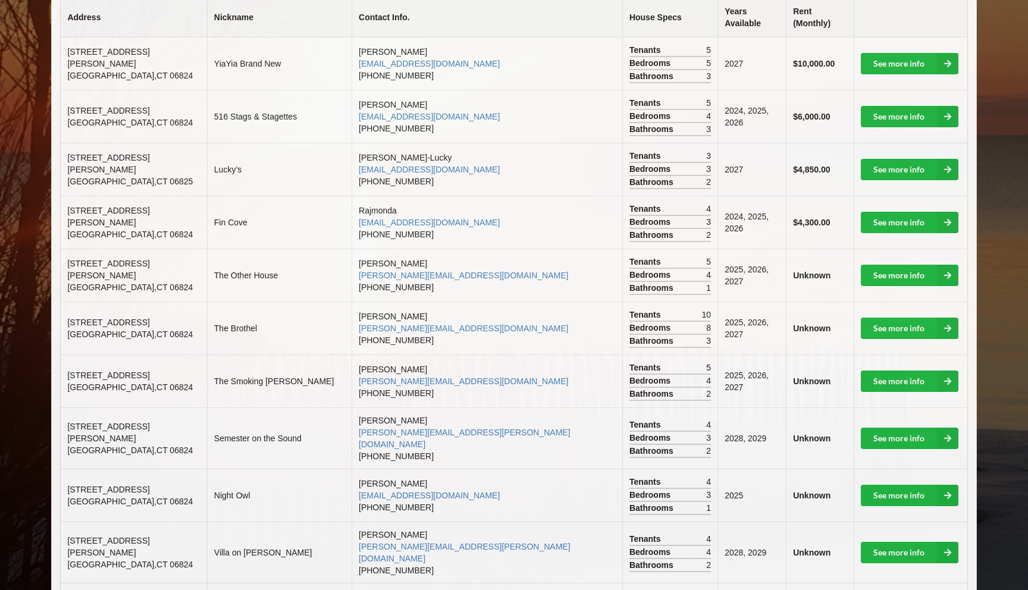
scroll to position [320, 0]
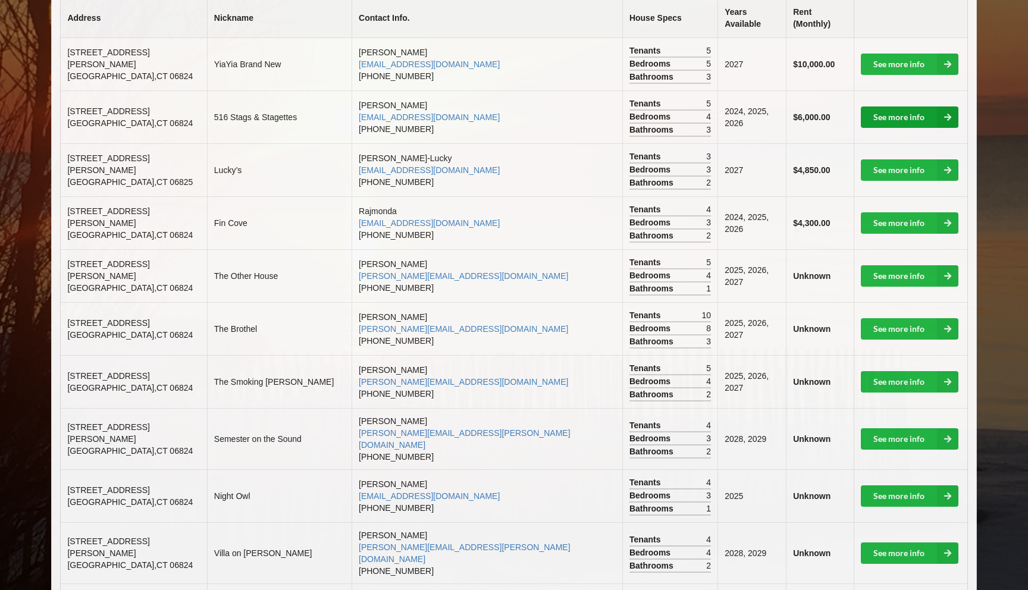
click at [886, 106] on link "See more info" at bounding box center [910, 116] width 98 height 21
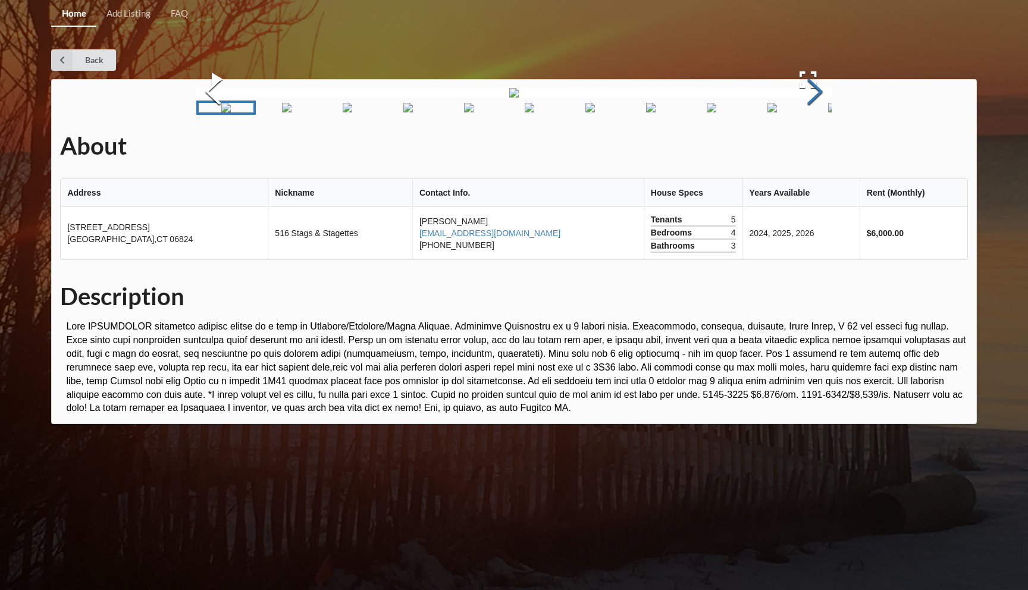
click at [809, 147] on button "Next Slide" at bounding box center [814, 93] width 33 height 108
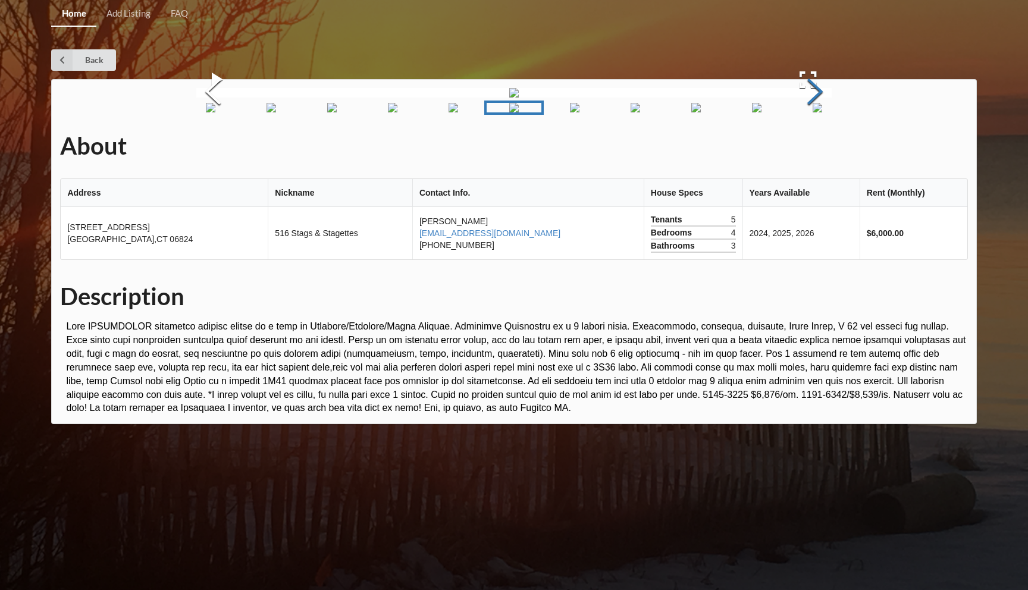
click at [809, 147] on button "Next Slide" at bounding box center [814, 93] width 33 height 108
click at [815, 139] on button "Next Slide" at bounding box center [814, 93] width 33 height 108
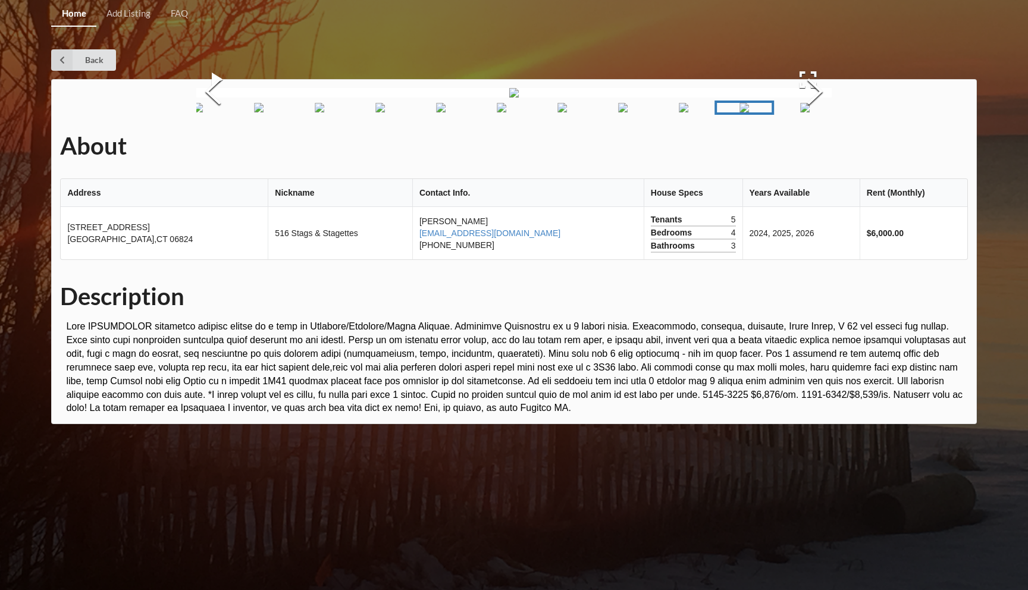
scroll to position [320, 0]
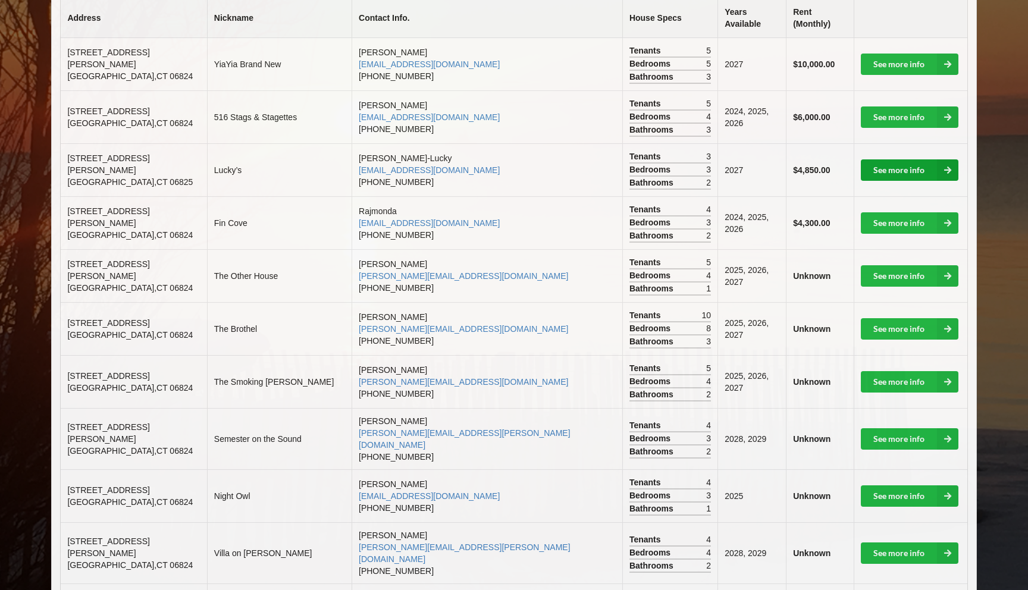
click at [900, 159] on link "See more info" at bounding box center [910, 169] width 98 height 21
